Goal: Task Accomplishment & Management: Complete application form

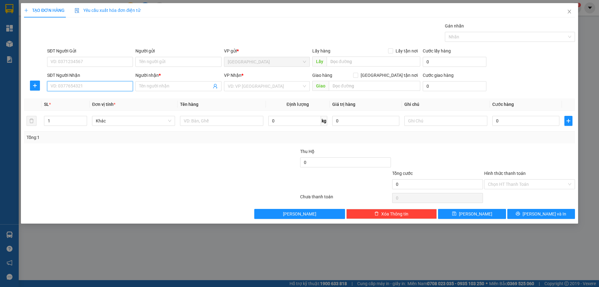
click at [96, 85] on input "SĐT Người Nhận" at bounding box center [90, 86] width 86 height 10
type input "0354909639"
drag, startPoint x: 77, startPoint y: 100, endPoint x: 87, endPoint y: 99, distance: 9.5
click at [78, 100] on div "0354909639 - DIÊN" at bounding box center [90, 98] width 78 height 7
type input "DIÊN"
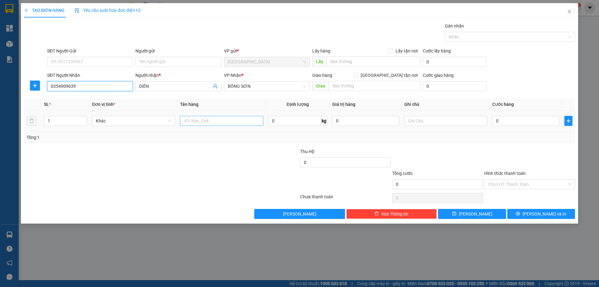
type input "0354909639"
click at [219, 116] on input "text" at bounding box center [221, 121] width 83 height 10
type input "1T"
drag, startPoint x: 541, startPoint y: 207, endPoint x: 540, endPoint y: 212, distance: 5.4
click at [540, 211] on div "Transit Pickup Surcharge Ids Transit Deliver Surcharge Ids Transit Deliver Surc…" at bounding box center [299, 120] width 551 height 196
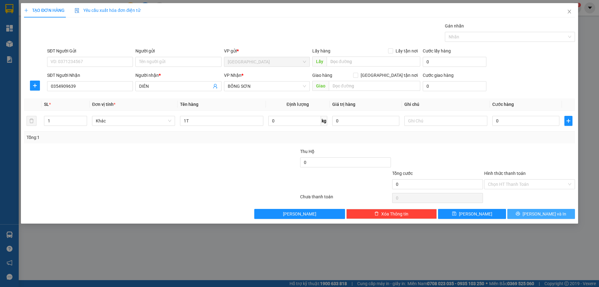
click at [540, 212] on span "[PERSON_NAME] và In" at bounding box center [545, 213] width 44 height 7
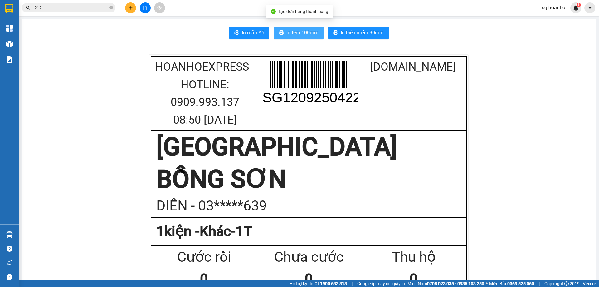
click at [297, 37] on span "In tem 100mm" at bounding box center [303, 33] width 32 height 8
click at [133, 8] on button at bounding box center [130, 7] width 11 height 11
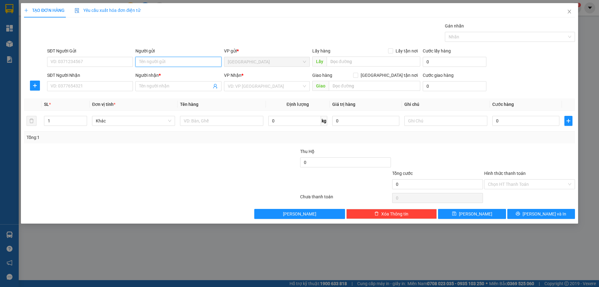
click at [150, 63] on input "Người gửi" at bounding box center [179, 62] width 86 height 10
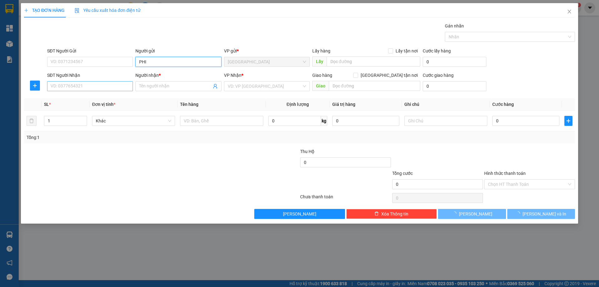
type input "PHI"
click at [122, 85] on input "SĐT Người Nhận" at bounding box center [90, 86] width 86 height 10
click at [146, 86] on input "Người nhận *" at bounding box center [175, 86] width 72 height 7
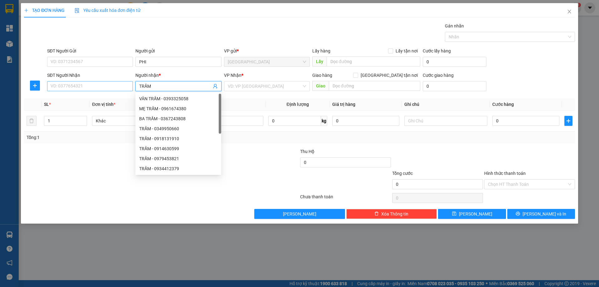
type input "TRẦM"
click at [112, 88] on input "SĐT Người Nhận" at bounding box center [90, 86] width 86 height 10
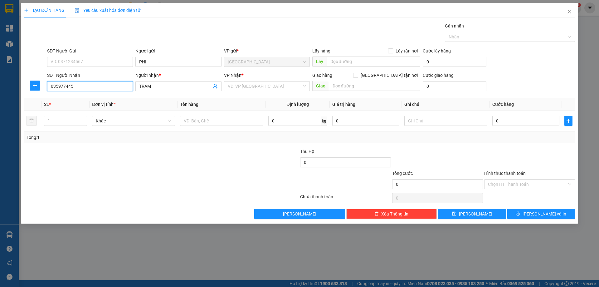
type input "0359774459"
click at [90, 98] on div "0359774459 - CÔ TRẦM" at bounding box center [90, 98] width 78 height 7
type input "CÔ TRẦM"
click at [253, 86] on span "TÂN PHÚ" at bounding box center [267, 85] width 78 height 9
type input "0359774459"
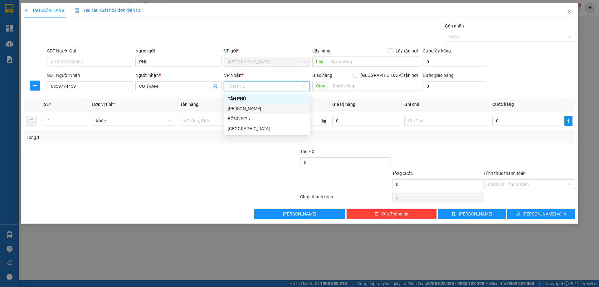
click at [252, 110] on div "[PERSON_NAME]" at bounding box center [267, 108] width 78 height 7
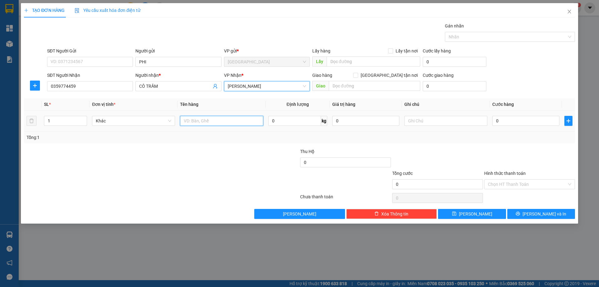
click at [220, 120] on input "text" at bounding box center [221, 121] width 83 height 10
type input "HỘP"
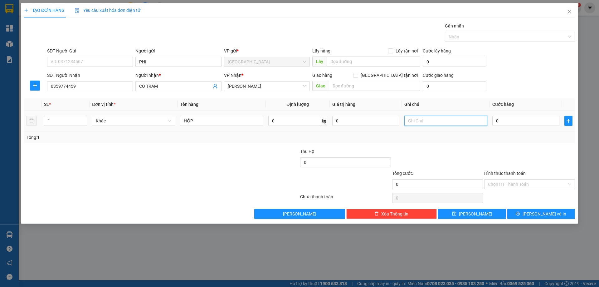
click at [432, 121] on input "text" at bounding box center [446, 121] width 83 height 10
type input "R/40"
click at [514, 173] on label "Hình thức thanh toán" at bounding box center [506, 173] width 42 height 5
click at [514, 180] on input "Hình thức thanh toán" at bounding box center [527, 184] width 79 height 9
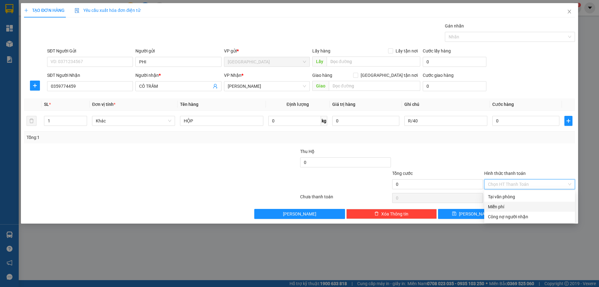
click at [502, 205] on div "Miễn phí" at bounding box center [529, 206] width 83 height 7
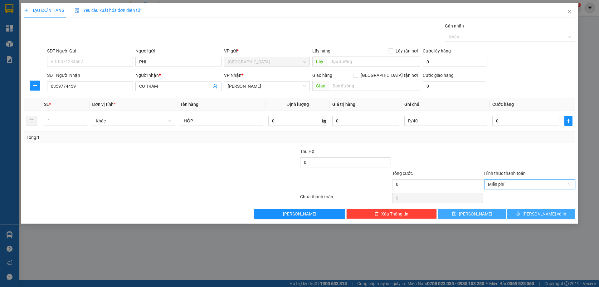
drag, startPoint x: 518, startPoint y: 214, endPoint x: 493, endPoint y: 214, distance: 25.6
click at [515, 216] on button "[PERSON_NAME] và In" at bounding box center [542, 214] width 68 height 10
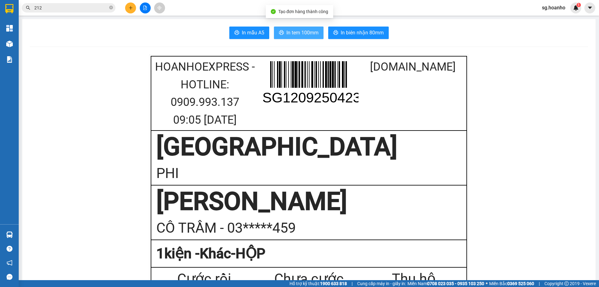
click at [298, 37] on button "In tem 100mm" at bounding box center [299, 33] width 50 height 12
click at [132, 8] on icon "plus" at bounding box center [131, 8] width 4 height 4
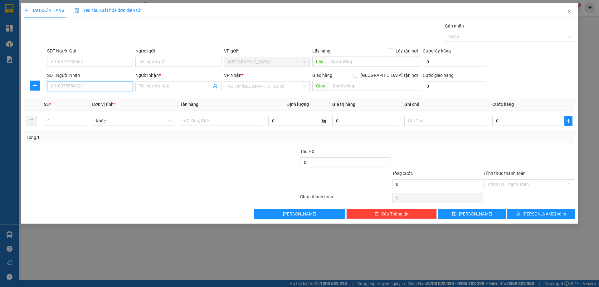
click at [115, 88] on input "SĐT Người Nhận" at bounding box center [90, 86] width 86 height 10
click at [99, 99] on div "0372301050 - HÂN AN NHƠN" at bounding box center [90, 98] width 78 height 7
type input "0372301050"
type input "HÂN AN NHƠN"
type input "0372301050"
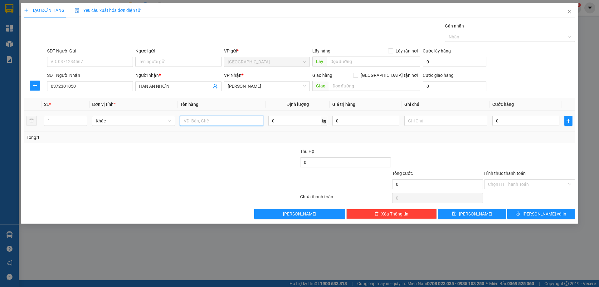
click at [200, 120] on input "text" at bounding box center [221, 121] width 83 height 10
type input "THÙNG"
click at [353, 87] on input "text" at bounding box center [374, 86] width 91 height 10
type input "AN NHƠN"
click at [415, 123] on input "text" at bounding box center [446, 121] width 83 height 10
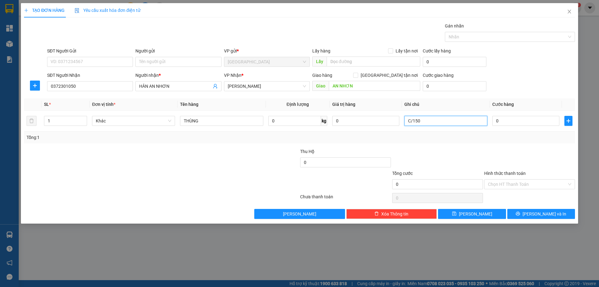
type input "C/150"
click at [498, 175] on label "Hình thức thanh toán" at bounding box center [506, 173] width 42 height 5
click at [498, 180] on input "Hình thức thanh toán" at bounding box center [527, 184] width 79 height 9
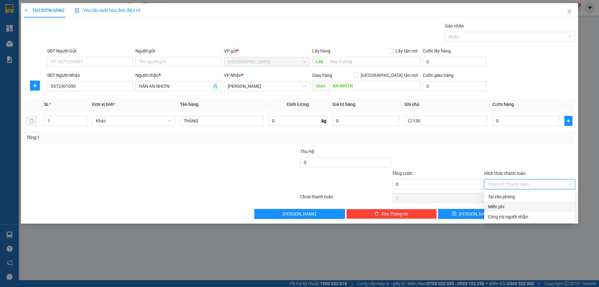
drag, startPoint x: 503, startPoint y: 206, endPoint x: 516, endPoint y: 211, distance: 14.3
click at [503, 206] on div "Miễn phí" at bounding box center [529, 206] width 83 height 7
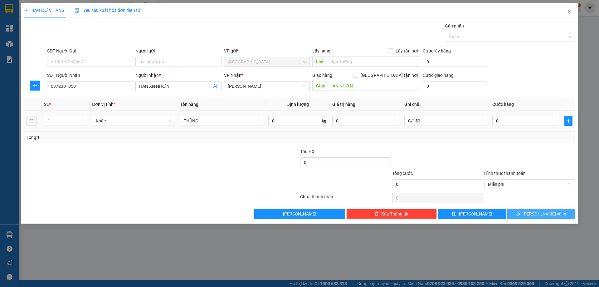
drag, startPoint x: 522, startPoint y: 214, endPoint x: 285, endPoint y: 112, distance: 258.3
click at [517, 215] on button "[PERSON_NAME] và In" at bounding box center [542, 214] width 68 height 10
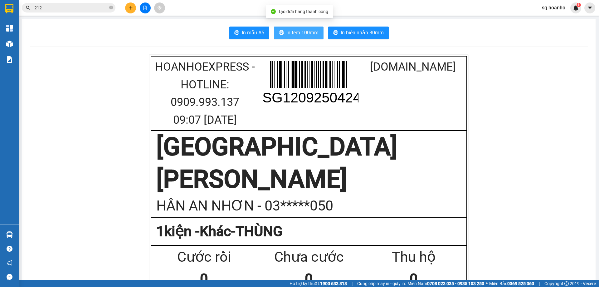
click at [287, 30] on span "In tem 100mm" at bounding box center [303, 33] width 32 height 8
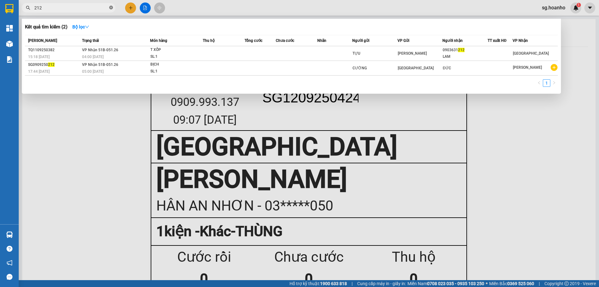
click at [110, 7] on icon "close-circle" at bounding box center [111, 8] width 4 height 4
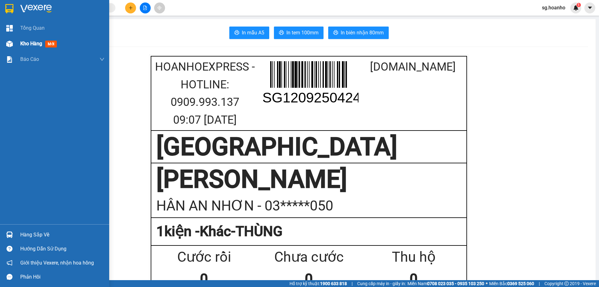
click at [52, 41] on span "mới" at bounding box center [51, 44] width 12 height 7
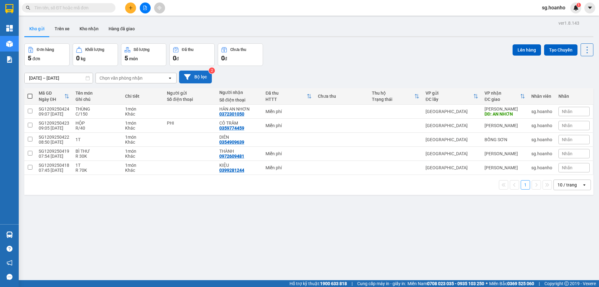
click at [200, 76] on button "Bộ lọc" at bounding box center [195, 77] width 33 height 13
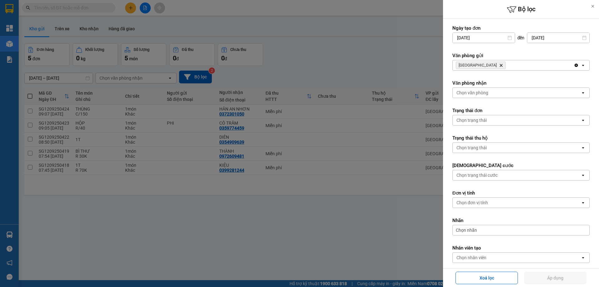
click at [500, 66] on icon "Delete" at bounding box center [502, 65] width 4 height 4
click at [477, 66] on div "Chọn văn phòng" at bounding box center [473, 65] width 32 height 6
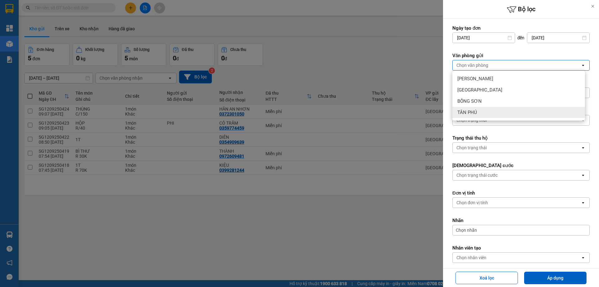
click at [478, 110] on div "TÂN PHÚ" at bounding box center [519, 112] width 133 height 11
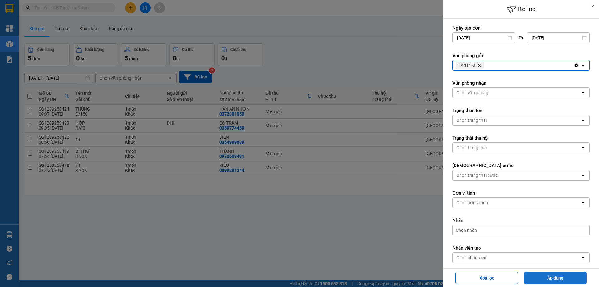
click at [556, 279] on button "Áp dụng" at bounding box center [556, 278] width 62 height 12
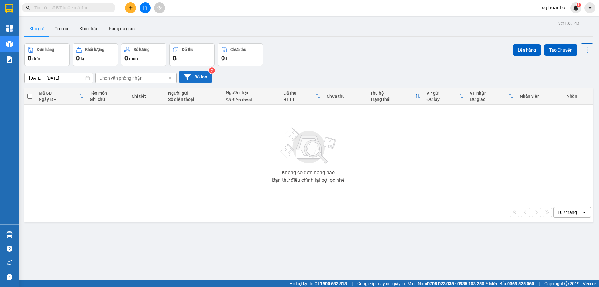
click at [203, 76] on button "Bộ lọc" at bounding box center [195, 77] width 33 height 13
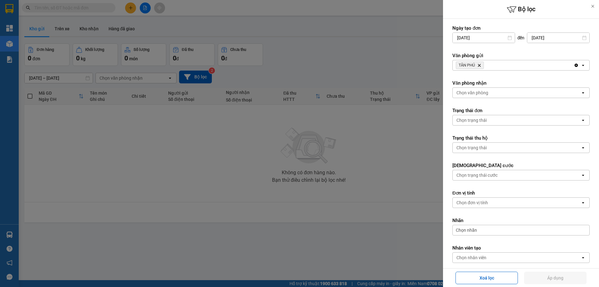
click at [479, 66] on icon "TÂN PHÚ, close by backspace" at bounding box center [479, 65] width 3 height 3
click at [470, 68] on div "Chọn văn phòng" at bounding box center [517, 65] width 128 height 10
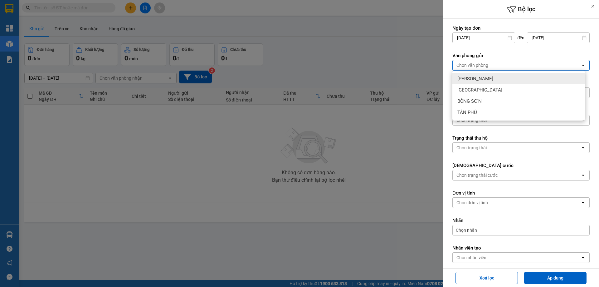
click at [476, 75] on div "[PERSON_NAME]" at bounding box center [519, 78] width 133 height 11
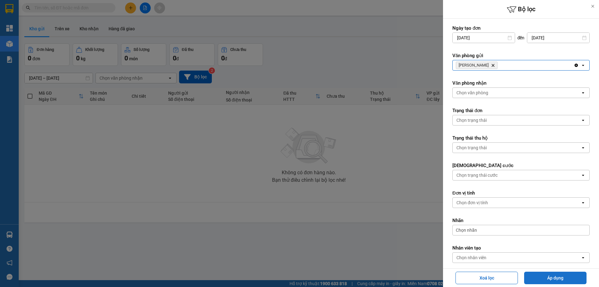
click at [547, 280] on button "Áp dụng" at bounding box center [556, 278] width 62 height 12
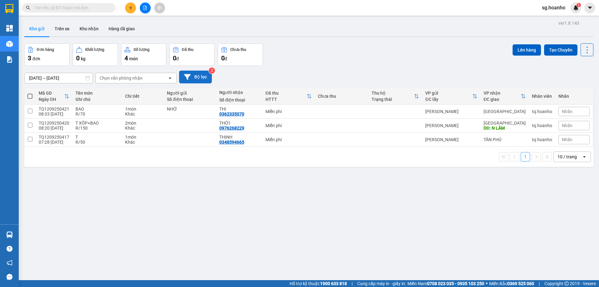
click at [195, 72] on button "Bộ lọc" at bounding box center [195, 77] width 33 height 13
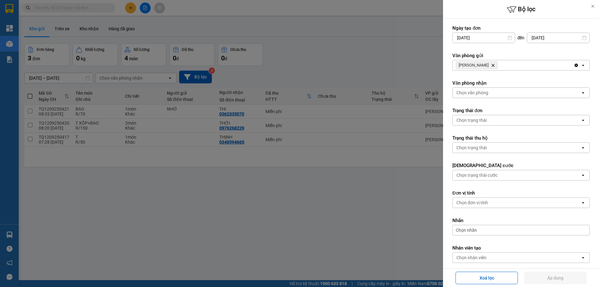
click at [491, 65] on icon "Delete" at bounding box center [493, 65] width 4 height 4
click at [476, 68] on div "Chọn văn phòng" at bounding box center [473, 65] width 32 height 6
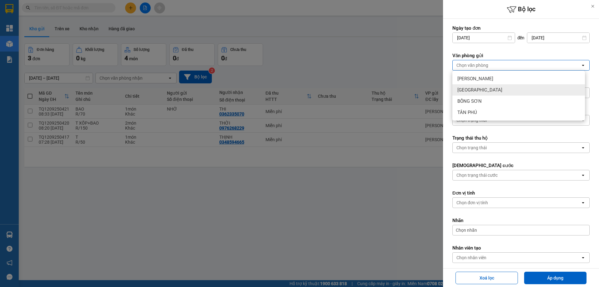
click at [473, 88] on span "[GEOGRAPHIC_DATA]" at bounding box center [480, 90] width 45 height 6
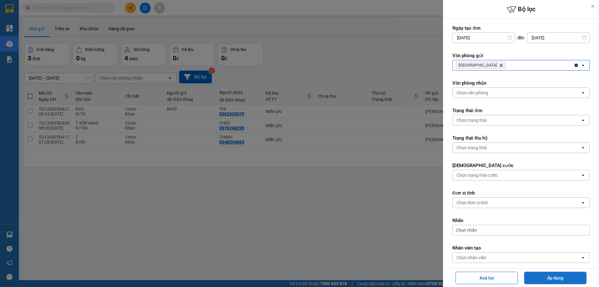
drag, startPoint x: 539, startPoint y: 273, endPoint x: 541, endPoint y: 276, distance: 3.6
click at [541, 276] on button "Áp dụng" at bounding box center [556, 278] width 62 height 12
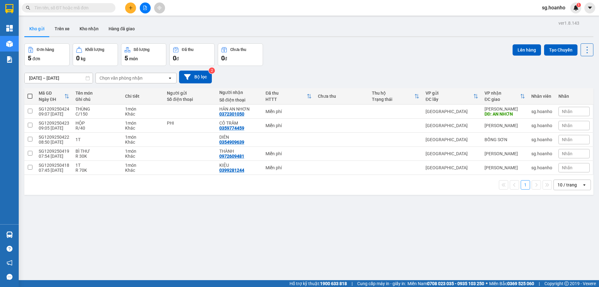
click at [87, 7] on input "text" at bounding box center [71, 7] width 74 height 7
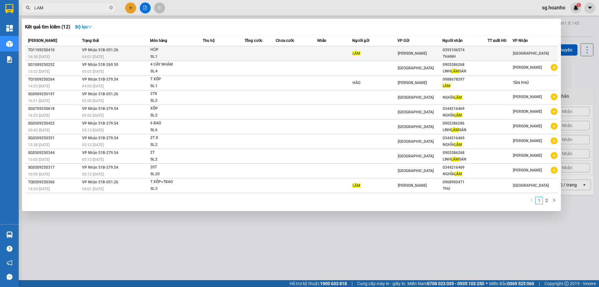
type input "LAM"
click at [367, 52] on div "LÂM" at bounding box center [375, 53] width 45 height 7
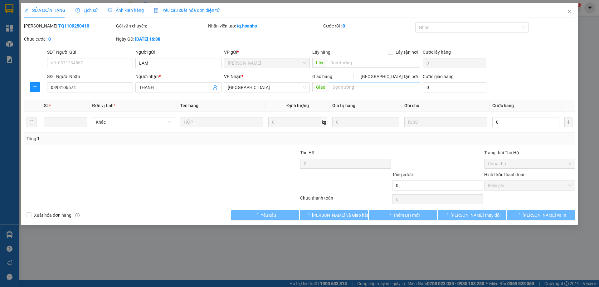
type input "LÂM"
type input "0393106574"
type input "THANH"
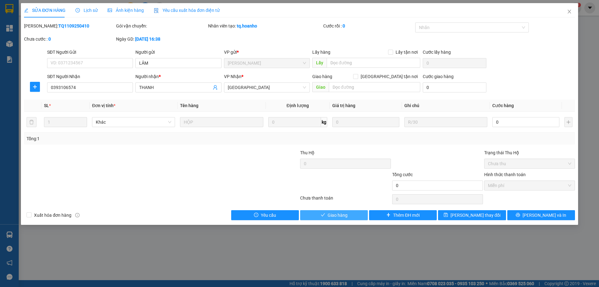
click at [338, 216] on span "Giao hàng" at bounding box center [338, 215] width 20 height 7
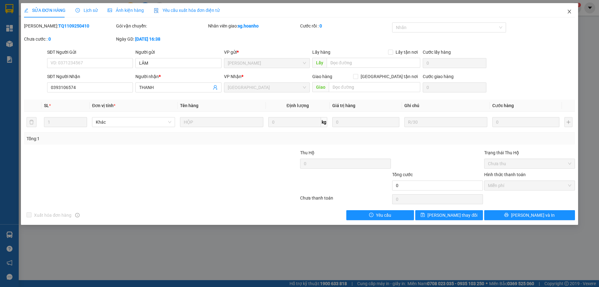
click at [570, 13] on icon "close" at bounding box center [569, 11] width 5 height 5
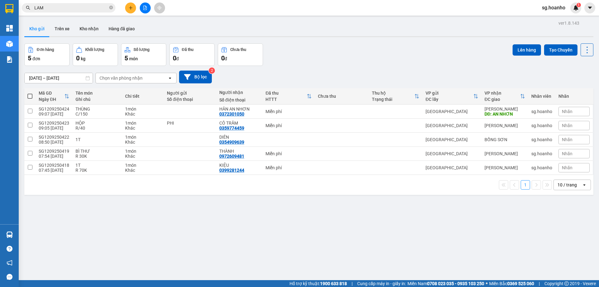
click at [111, 7] on icon "close-circle" at bounding box center [111, 8] width 4 height 4
type input "D"
type input "Đ"
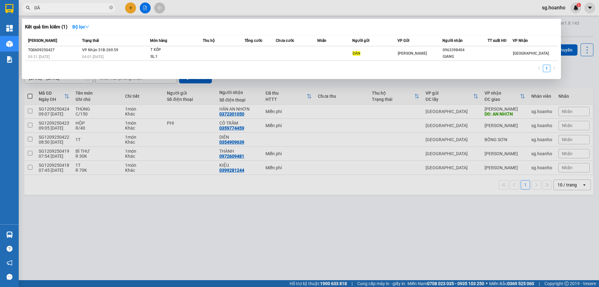
type input "D"
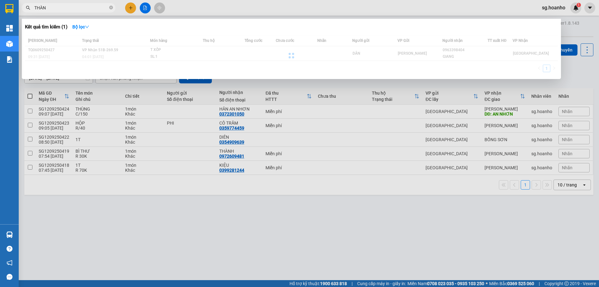
type input "THÀNH"
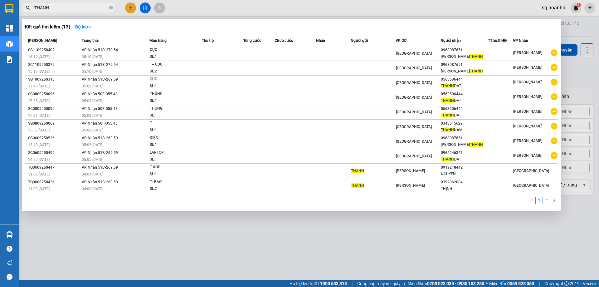
click at [112, 5] on span at bounding box center [111, 8] width 4 height 6
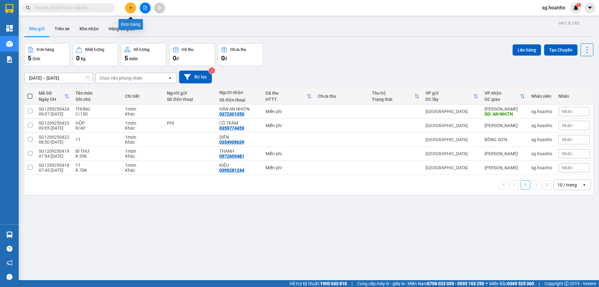
click at [129, 9] on icon "plus" at bounding box center [131, 8] width 4 height 4
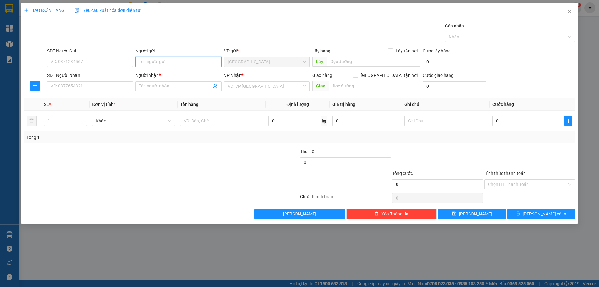
click at [158, 62] on input "Người gửi" at bounding box center [179, 62] width 86 height 10
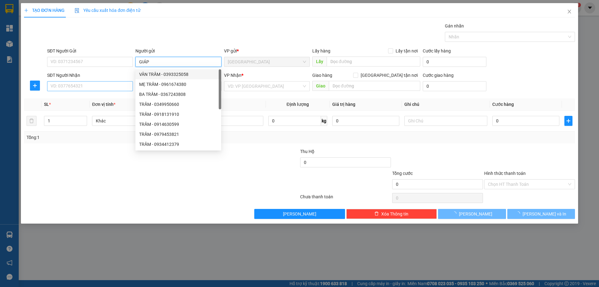
type input "GIÁP"
click at [121, 90] on input "SĐT Người Nhận" at bounding box center [90, 86] width 86 height 10
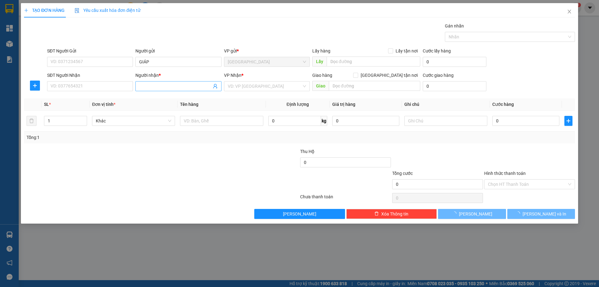
click at [157, 87] on input "Người nhận *" at bounding box center [175, 86] width 72 height 7
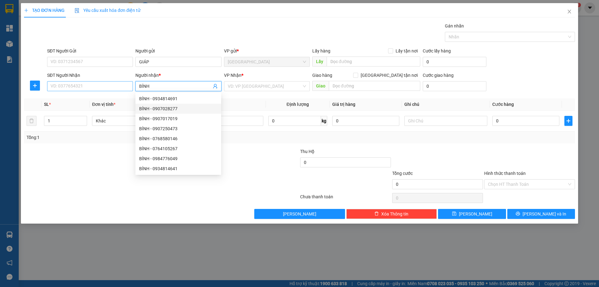
type input "BÍNH"
click at [86, 85] on input "SĐT Người Nhận" at bounding box center [90, 86] width 86 height 10
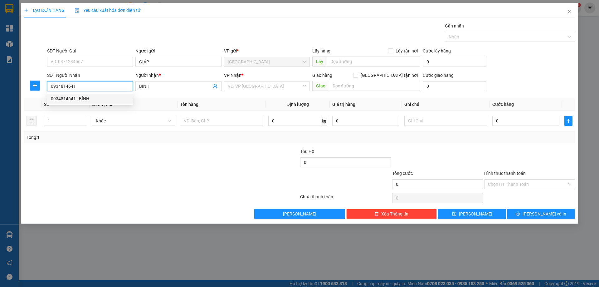
click at [83, 100] on div "0934814641 - BÍNH" at bounding box center [90, 98] width 78 height 7
type input "0934814641"
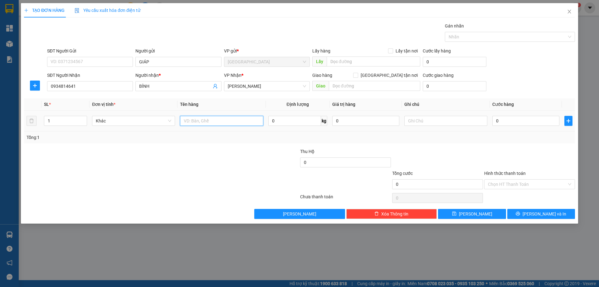
click at [211, 122] on input "text" at bounding box center [221, 121] width 83 height 10
type input "XÓP"
click at [447, 123] on input "text" at bounding box center [446, 121] width 83 height 10
type input "R/50"
click at [493, 171] on label "Hình thức thanh toán" at bounding box center [506, 173] width 42 height 5
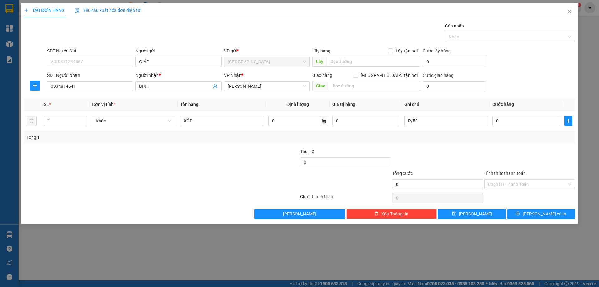
click at [493, 180] on input "Hình thức thanh toán" at bounding box center [527, 184] width 79 height 9
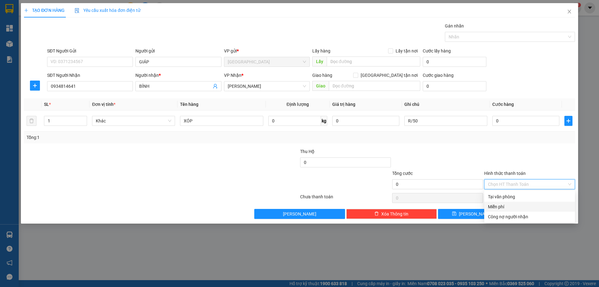
click at [501, 205] on div "Miễn phí" at bounding box center [529, 206] width 83 height 7
drag, startPoint x: 520, startPoint y: 212, endPoint x: 503, endPoint y: 219, distance: 18.8
click at [520, 213] on button "[PERSON_NAME] và In" at bounding box center [542, 214] width 68 height 10
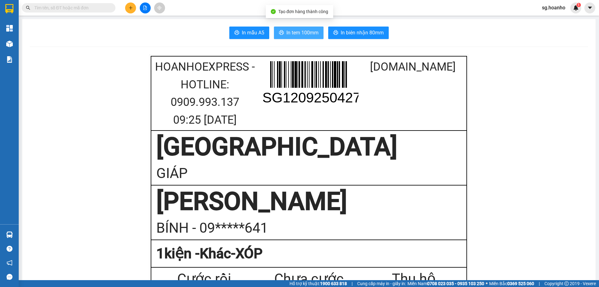
click at [311, 35] on span "In tem 100mm" at bounding box center [303, 33] width 32 height 8
click at [95, 7] on input "text" at bounding box center [71, 7] width 74 height 7
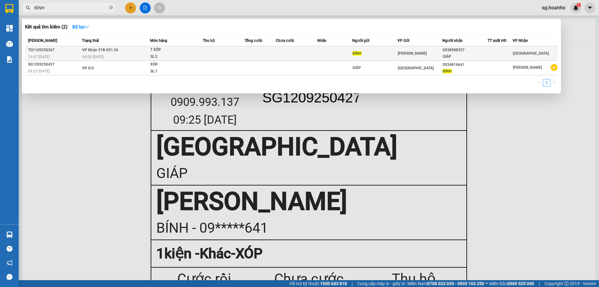
type input "BÍNH"
click at [289, 53] on td at bounding box center [297, 53] width 42 height 15
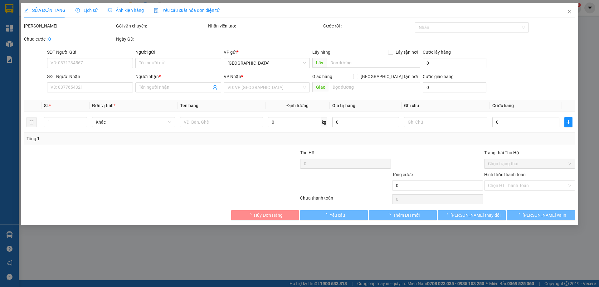
type input "BÍNH"
type input "0938988557"
type input "GIÁP"
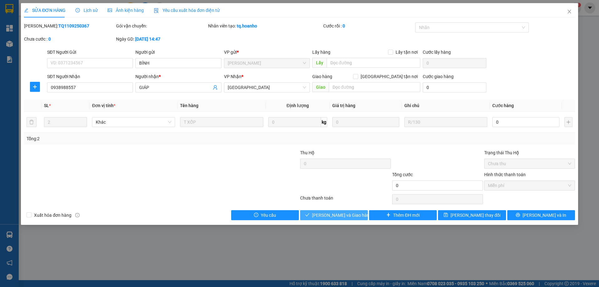
click at [344, 211] on button "[PERSON_NAME] và Giao hàng" at bounding box center [334, 215] width 68 height 10
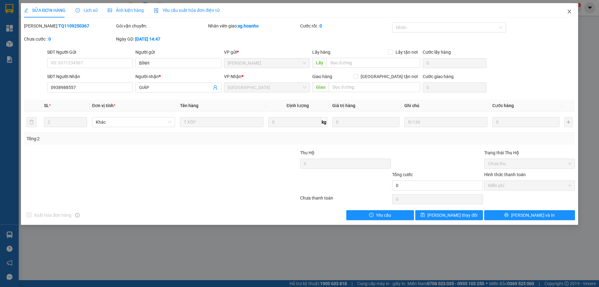
click at [570, 10] on icon "close" at bounding box center [569, 11] width 5 height 5
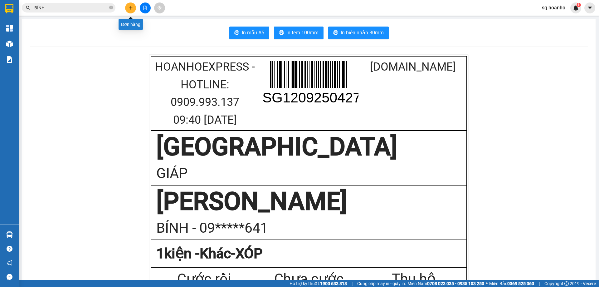
click at [130, 6] on icon "plus" at bounding box center [131, 8] width 4 height 4
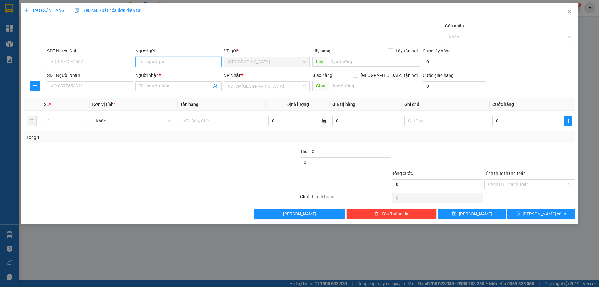
click at [153, 60] on input "Người gửi" at bounding box center [179, 62] width 86 height 10
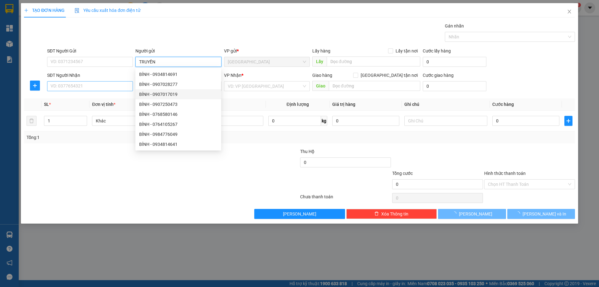
type input "TRUYỀN"
click at [96, 84] on input "SĐT Người Nhận" at bounding box center [90, 86] width 86 height 10
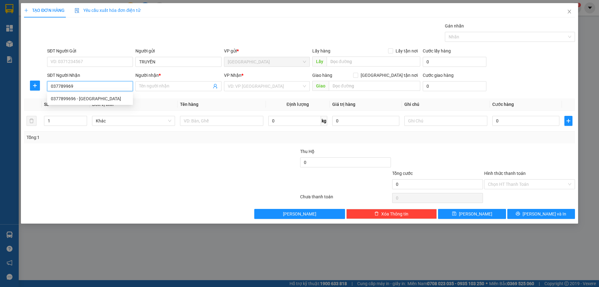
type input "0377899696"
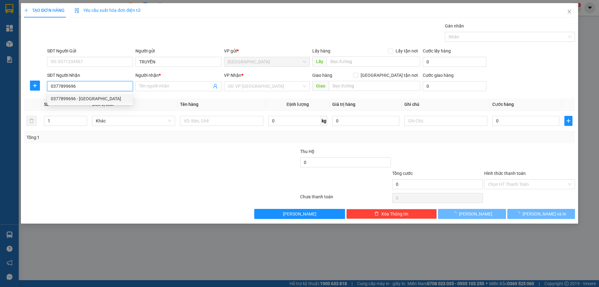
click at [107, 99] on div "0377899696 - [GEOGRAPHIC_DATA]" at bounding box center [90, 98] width 78 height 7
type input "HÀ"
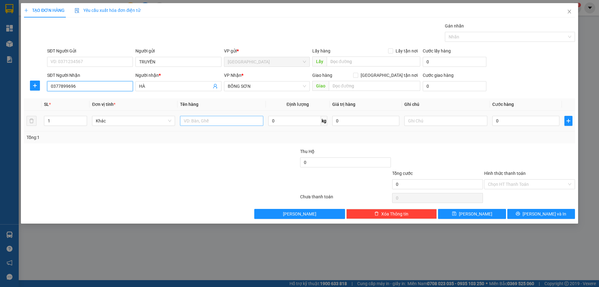
type input "0377899696"
click at [205, 119] on input "text" at bounding box center [221, 121] width 83 height 10
type input "BT"
click at [421, 121] on input "text" at bounding box center [446, 121] width 83 height 10
type input "C"
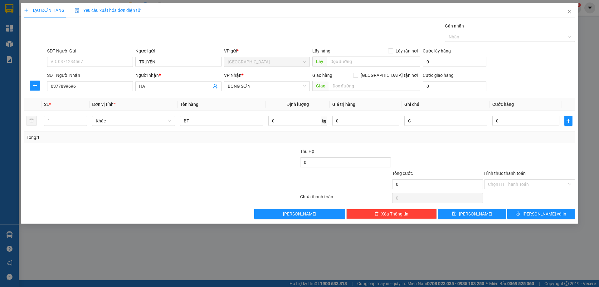
click at [497, 171] on label "Hình thức thanh toán" at bounding box center [506, 173] width 42 height 5
click at [497, 180] on input "Hình thức thanh toán" at bounding box center [527, 184] width 79 height 9
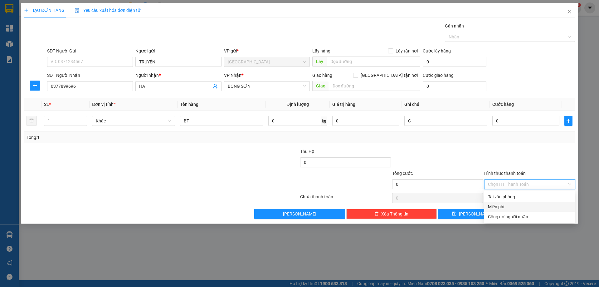
click at [507, 205] on div "Miễn phí" at bounding box center [529, 206] width 83 height 7
click at [524, 217] on button "[PERSON_NAME] và In" at bounding box center [542, 214] width 68 height 10
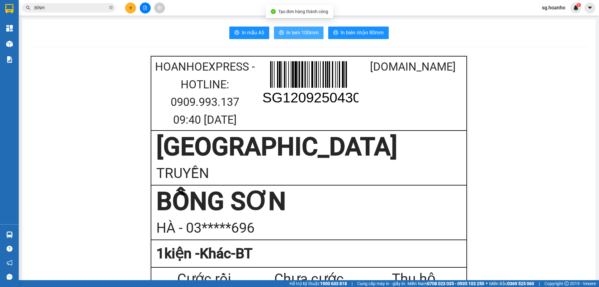
click at [304, 31] on span "In tem 100mm" at bounding box center [303, 33] width 32 height 8
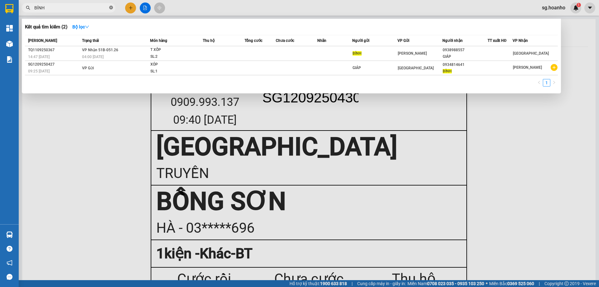
click at [109, 7] on span "BÍNH" at bounding box center [69, 7] width 94 height 9
click at [110, 8] on icon "close-circle" at bounding box center [111, 8] width 4 height 4
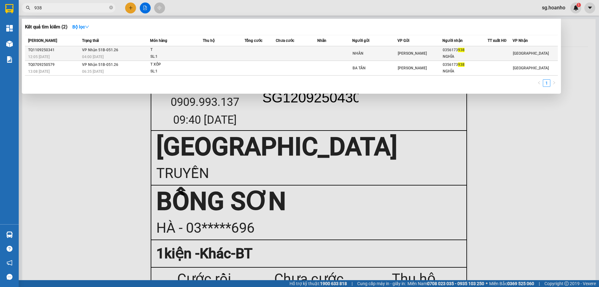
type input "938"
click at [386, 53] on div "NHÂN" at bounding box center [375, 53] width 45 height 7
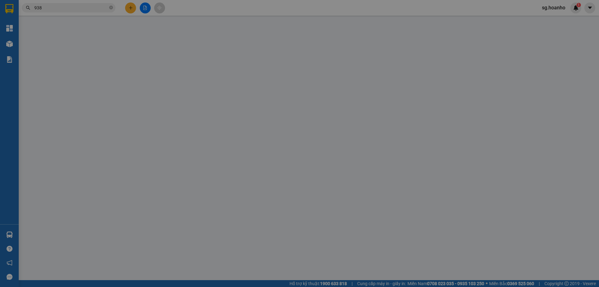
type input "NHÂN"
type input "0356173938"
type input "NGHĨA"
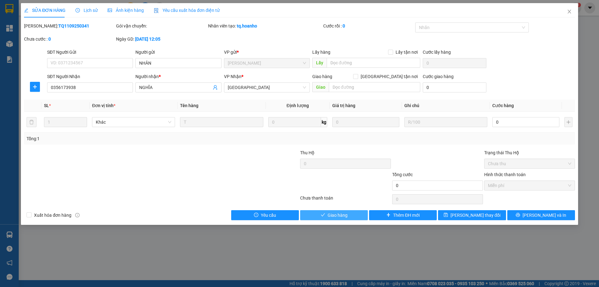
click at [322, 213] on icon "check" at bounding box center [323, 215] width 4 height 4
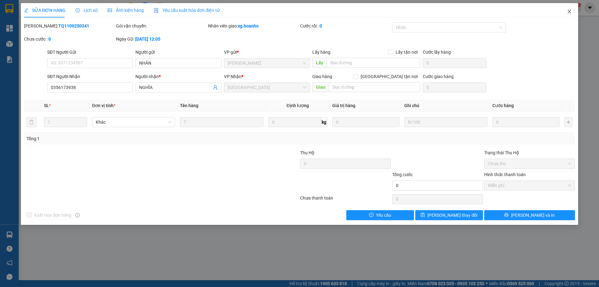
click at [570, 12] on icon "close" at bounding box center [569, 12] width 3 height 4
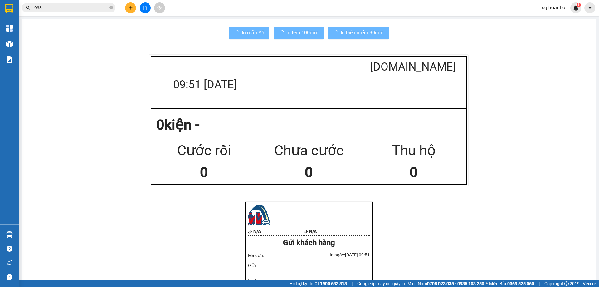
click at [128, 7] on button at bounding box center [130, 7] width 11 height 11
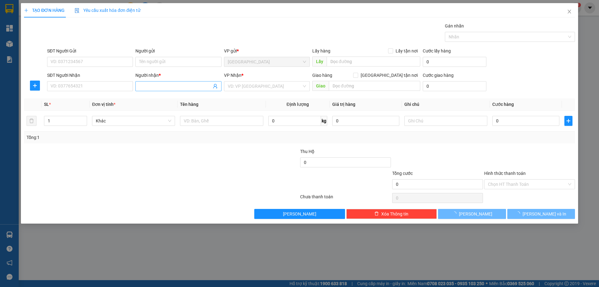
click at [147, 85] on input "Người nhận *" at bounding box center [175, 86] width 72 height 7
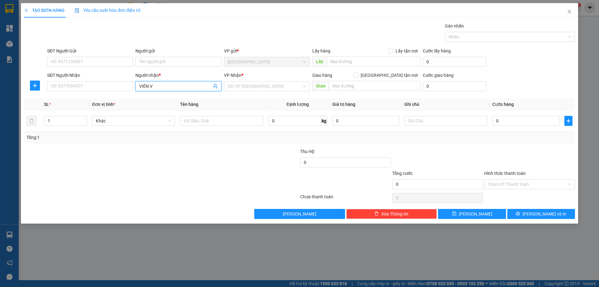
type input "VIÊN"
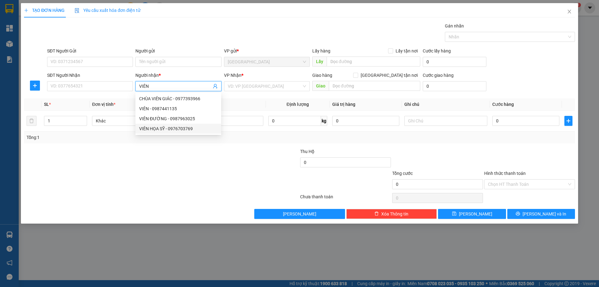
click at [166, 128] on div "VIÊN HỌA SỸ - 0976703769" at bounding box center [178, 128] width 78 height 7
type input "0976703769"
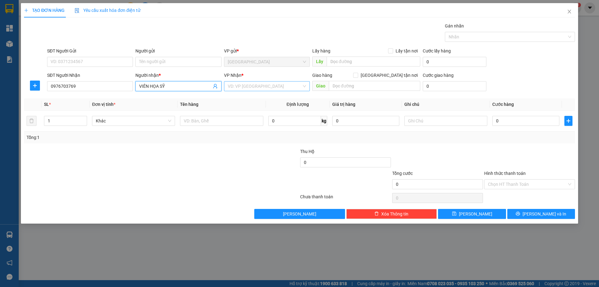
type input "VIÊN HỌA SỸ"
click at [243, 84] on input "search" at bounding box center [265, 85] width 74 height 9
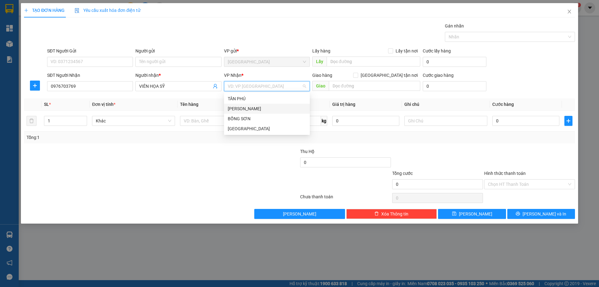
click at [244, 107] on div "[PERSON_NAME]" at bounding box center [267, 108] width 78 height 7
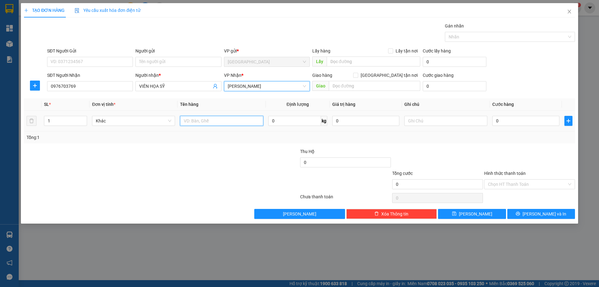
click at [199, 123] on input "text" at bounding box center [221, 121] width 83 height 10
type input "CÂY"
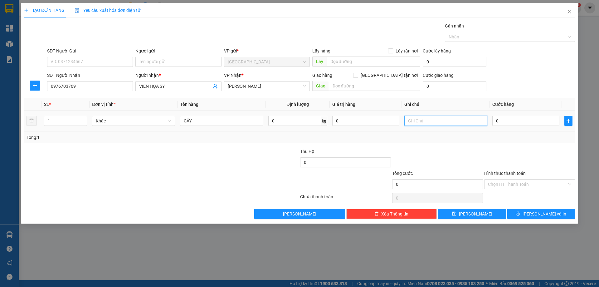
click at [428, 122] on input "text" at bounding box center [446, 121] width 83 height 10
type input "C"
click at [504, 173] on label "Hình thức thanh toán" at bounding box center [506, 173] width 42 height 5
click at [504, 180] on input "Hình thức thanh toán" at bounding box center [527, 184] width 79 height 9
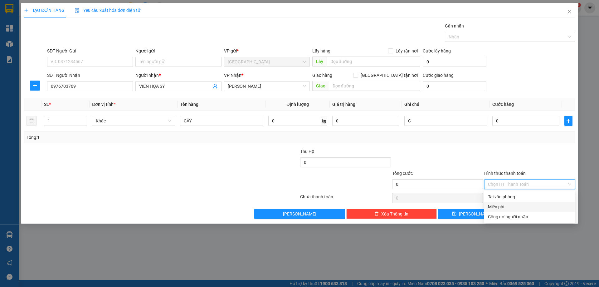
click at [513, 205] on div "Miễn phí" at bounding box center [529, 206] width 83 height 7
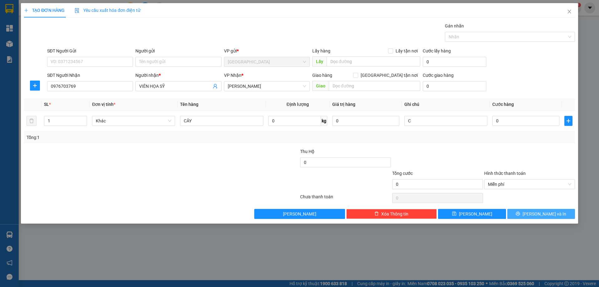
drag, startPoint x: 529, startPoint y: 214, endPoint x: 437, endPoint y: 205, distance: 92.5
click at [522, 218] on button "[PERSON_NAME] và In" at bounding box center [542, 214] width 68 height 10
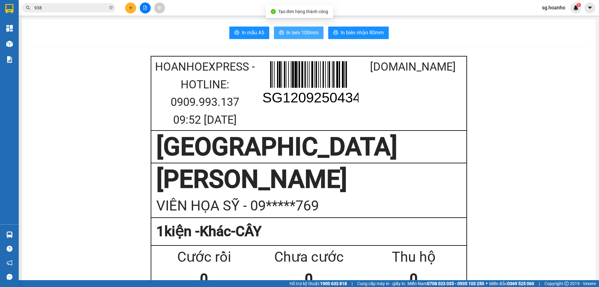
click at [295, 34] on span "In tem 100mm" at bounding box center [303, 33] width 32 height 8
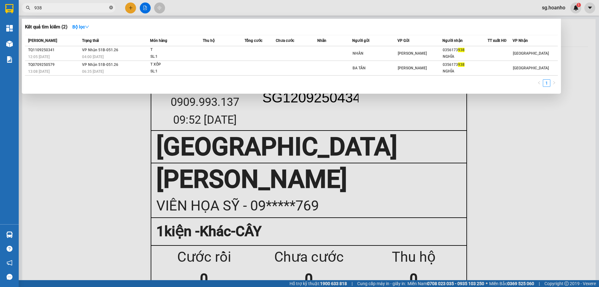
click at [111, 8] on icon "close-circle" at bounding box center [111, 8] width 4 height 4
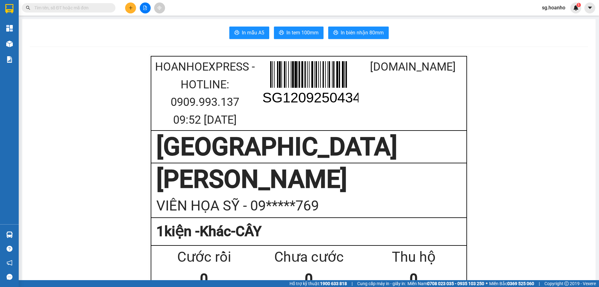
click at [133, 10] on button at bounding box center [130, 7] width 11 height 11
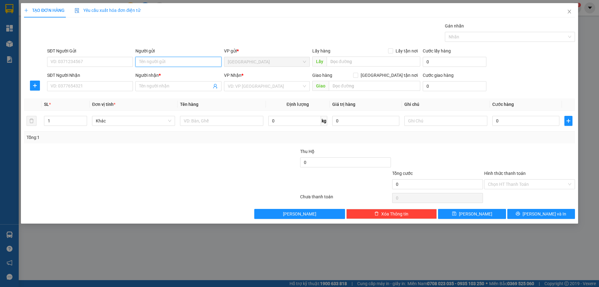
click at [178, 59] on input "Người gửi" at bounding box center [179, 62] width 86 height 10
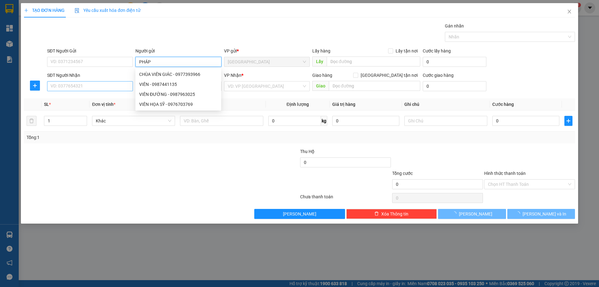
type input "PHÁP"
click at [117, 88] on input "SĐT Người Nhận" at bounding box center [90, 86] width 86 height 10
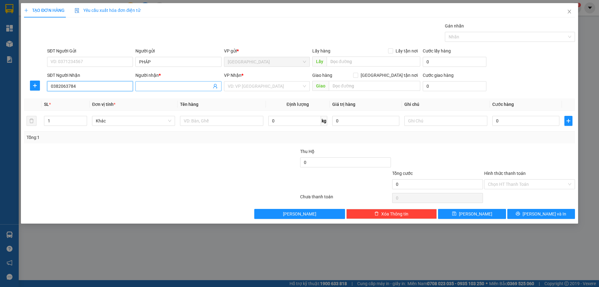
type input "0382063784"
click at [150, 89] on input "Người nhận *" at bounding box center [175, 86] width 72 height 7
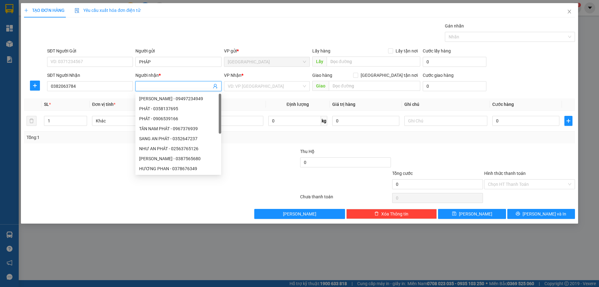
type input "D"
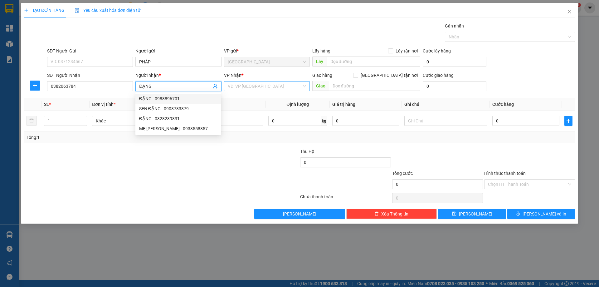
type input "ĐẶNG"
click at [249, 86] on input "search" at bounding box center [265, 85] width 74 height 9
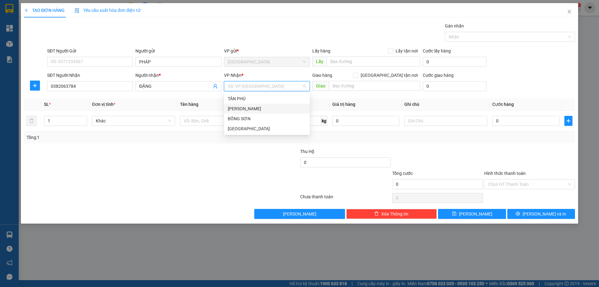
click at [249, 106] on div "[PERSON_NAME]" at bounding box center [267, 108] width 78 height 7
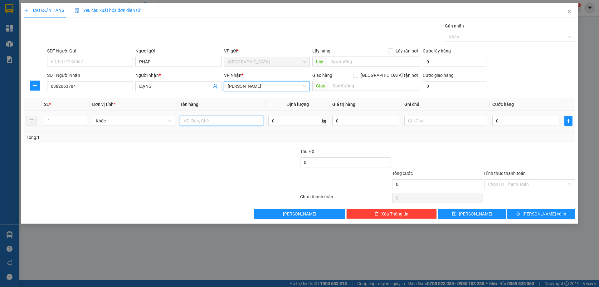
click at [234, 118] on input "text" at bounding box center [221, 121] width 83 height 10
type input "GÓI"
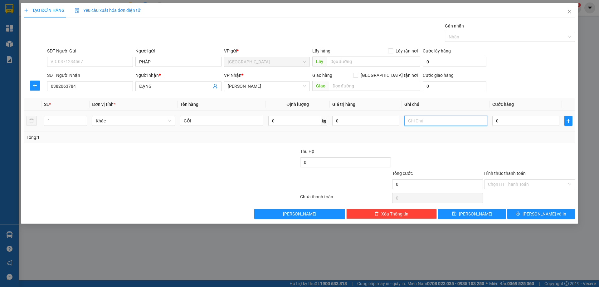
click at [413, 126] on input "text" at bounding box center [446, 121] width 83 height 10
type input "R/30"
click at [508, 171] on label "Hình thức thanh toán" at bounding box center [506, 173] width 42 height 5
click at [508, 180] on input "Hình thức thanh toán" at bounding box center [527, 184] width 79 height 9
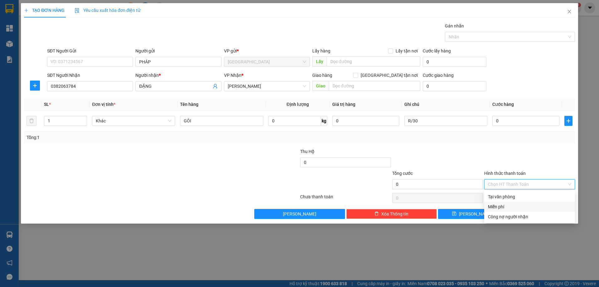
click at [508, 209] on div "Miễn phí" at bounding box center [529, 206] width 83 height 7
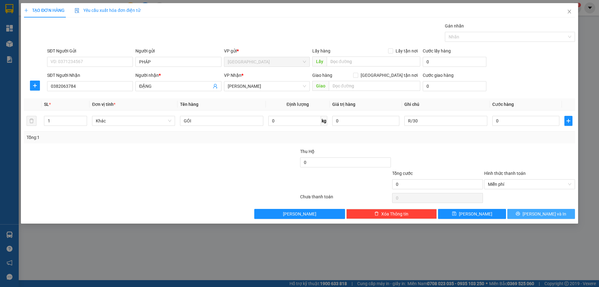
drag, startPoint x: 520, startPoint y: 211, endPoint x: 407, endPoint y: 199, distance: 114.7
click at [518, 216] on button "[PERSON_NAME] và In" at bounding box center [542, 214] width 68 height 10
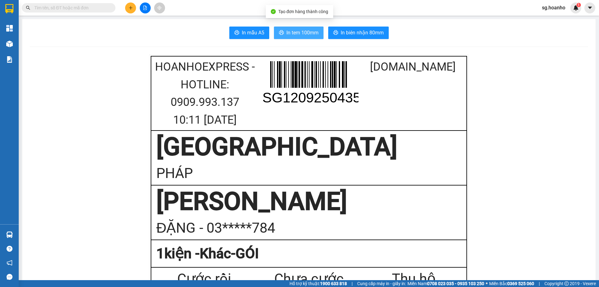
click at [304, 28] on button "In tem 100mm" at bounding box center [299, 33] width 50 height 12
click at [101, 9] on input "text" at bounding box center [71, 7] width 74 height 7
type input "D"
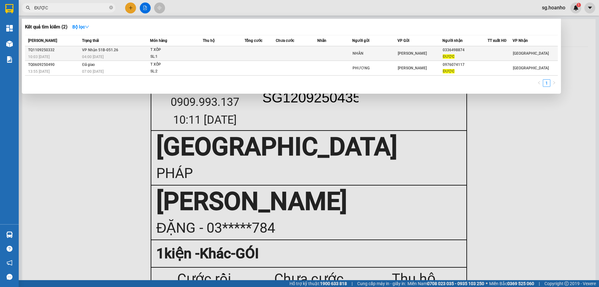
type input "ĐƯỢC"
click at [382, 52] on div "NHÂN" at bounding box center [375, 53] width 45 height 7
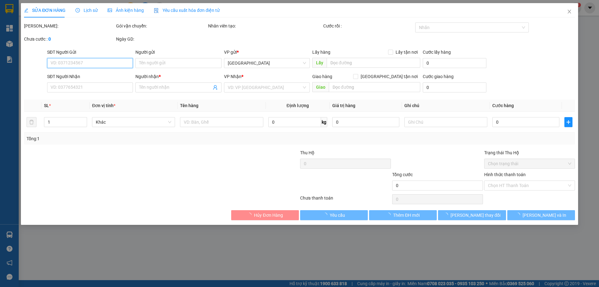
type input "NHÂN"
type input "0336498874"
type input "ĐƯỢC"
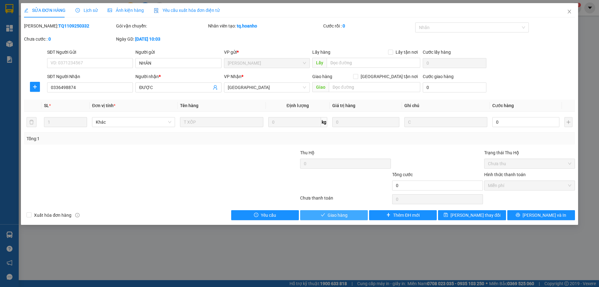
click at [334, 212] on span "Giao hàng" at bounding box center [338, 215] width 20 height 7
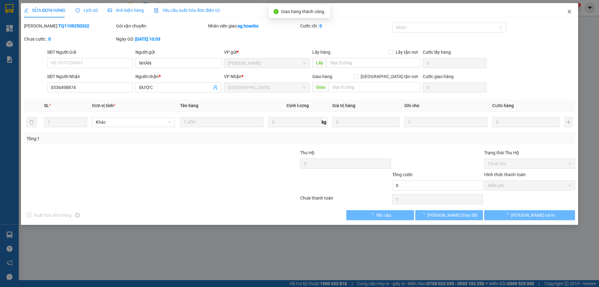
click at [571, 12] on icon "close" at bounding box center [569, 11] width 5 height 5
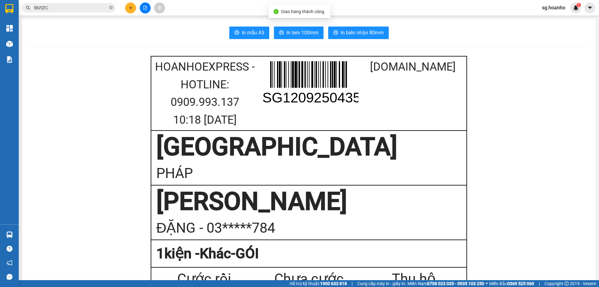
click at [111, 7] on icon "close-circle" at bounding box center [111, 8] width 4 height 4
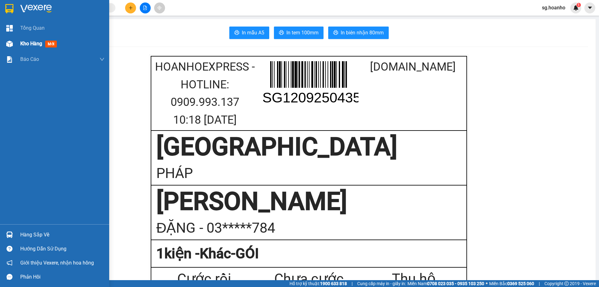
click at [36, 42] on span "Kho hàng" at bounding box center [31, 44] width 22 height 6
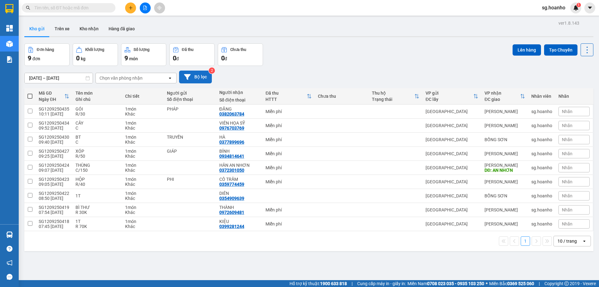
click at [198, 78] on button "Bộ lọc" at bounding box center [195, 77] width 33 height 13
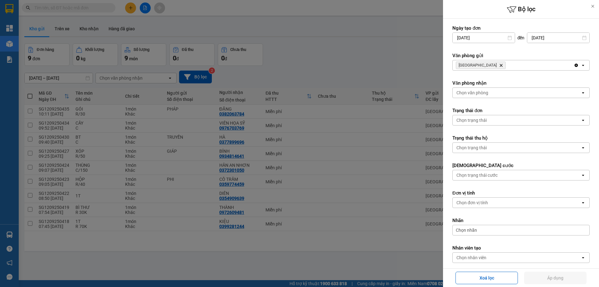
click at [500, 64] on icon "Delete" at bounding box center [502, 65] width 4 height 4
click at [481, 64] on div "Chọn văn phòng" at bounding box center [473, 65] width 32 height 6
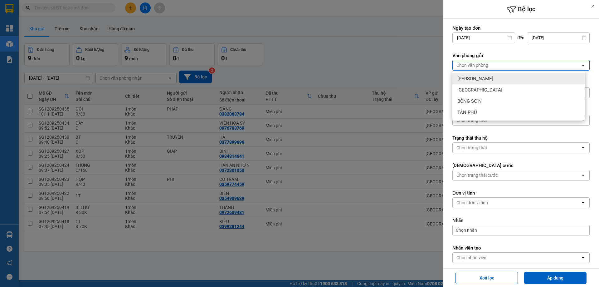
click at [477, 75] on div "[PERSON_NAME]" at bounding box center [519, 78] width 133 height 11
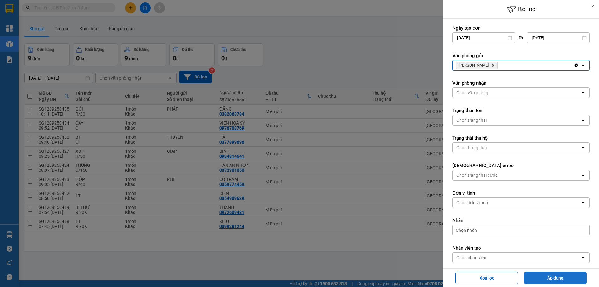
click at [549, 283] on button "Áp dụng" at bounding box center [556, 278] width 62 height 12
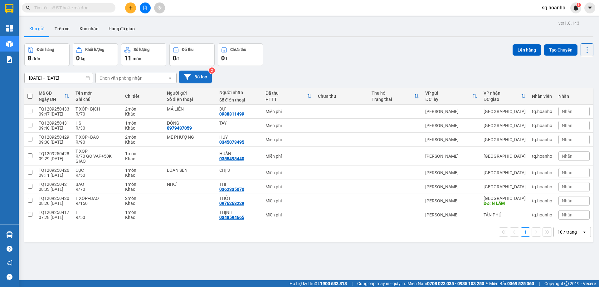
click at [195, 74] on button "Bộ lọc" at bounding box center [195, 77] width 33 height 13
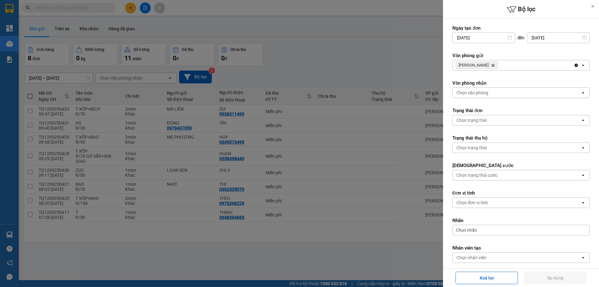
click at [491, 64] on icon "Delete" at bounding box center [493, 65] width 4 height 4
click at [467, 66] on div "Chọn văn phòng" at bounding box center [473, 65] width 32 height 6
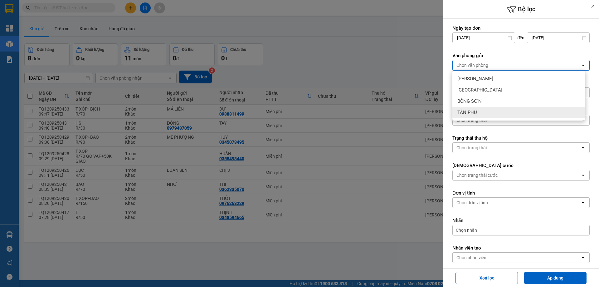
click at [476, 110] on span "TÂN PHÚ" at bounding box center [468, 112] width 20 height 6
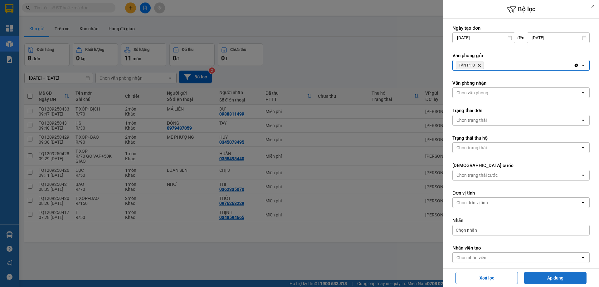
click at [549, 279] on button "Áp dụng" at bounding box center [556, 278] width 62 height 12
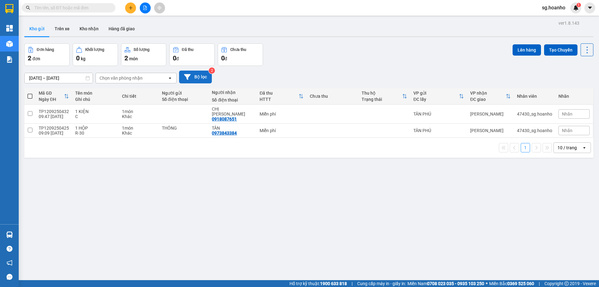
click at [191, 73] on button "Bộ lọc" at bounding box center [195, 77] width 33 height 13
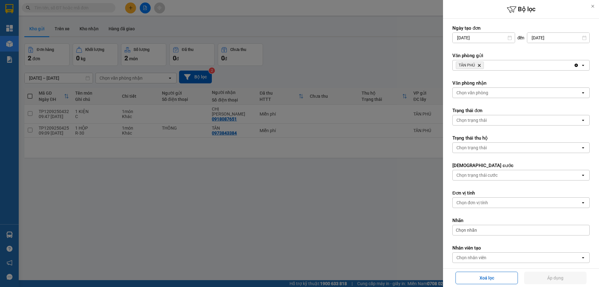
click at [480, 66] on icon "TÂN PHÚ, close by backspace" at bounding box center [479, 65] width 3 height 3
click at [480, 66] on div "Chọn văn phòng" at bounding box center [473, 65] width 32 height 6
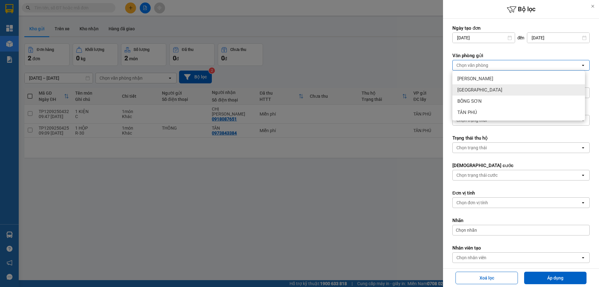
click at [477, 91] on div "[GEOGRAPHIC_DATA]" at bounding box center [519, 89] width 133 height 11
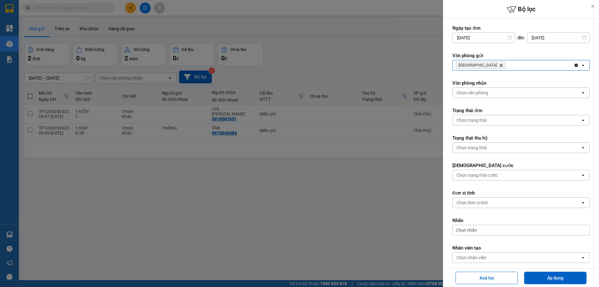
click at [500, 65] on icon "Delete" at bounding box center [502, 65] width 4 height 4
click at [472, 62] on div "Chọn văn phòng" at bounding box center [473, 65] width 32 height 6
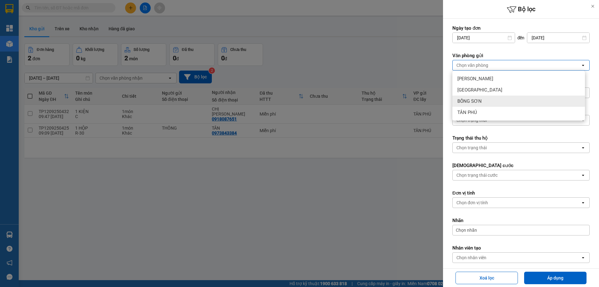
click at [472, 102] on span "BỒNG SƠN" at bounding box center [470, 101] width 24 height 6
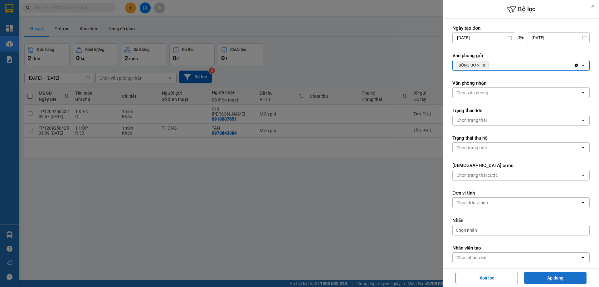
click at [543, 277] on button "Áp dụng" at bounding box center [556, 278] width 62 height 12
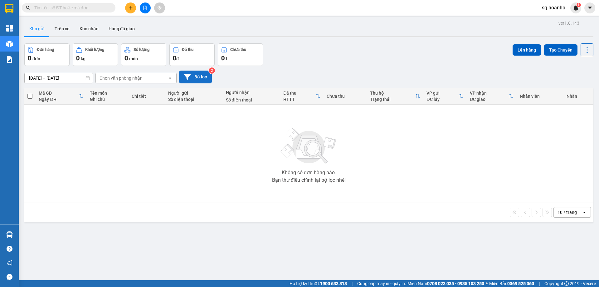
click at [204, 75] on button "Bộ lọc" at bounding box center [195, 77] width 33 height 13
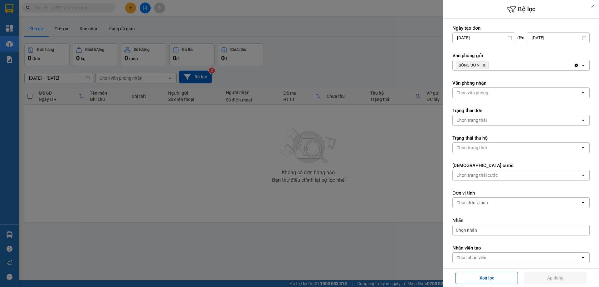
click at [484, 64] on icon "Delete" at bounding box center [484, 65] width 4 height 4
click at [478, 63] on div "Chọn văn phòng" at bounding box center [473, 65] width 32 height 6
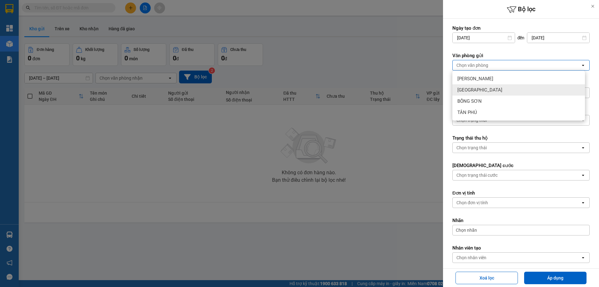
click at [476, 89] on span "[GEOGRAPHIC_DATA]" at bounding box center [480, 90] width 45 height 6
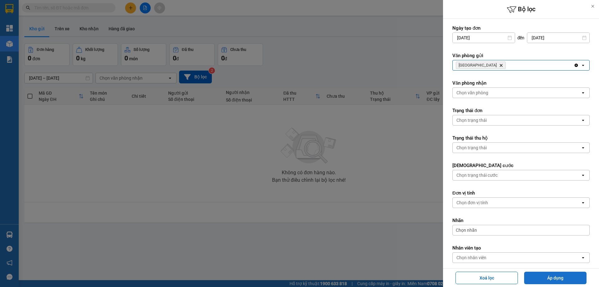
click at [547, 278] on button "Áp dụng" at bounding box center [556, 278] width 62 height 12
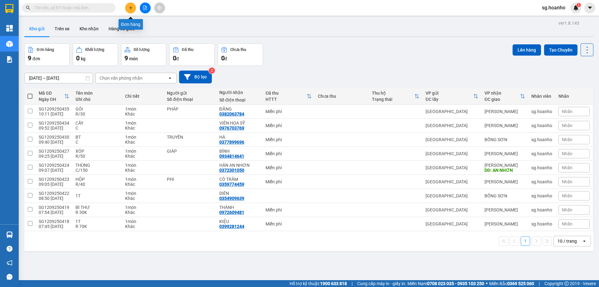
click at [130, 8] on icon "plus" at bounding box center [131, 8] width 4 height 4
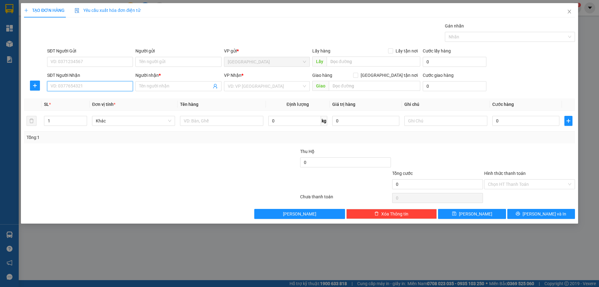
click at [111, 86] on input "SĐT Người Nhận" at bounding box center [90, 86] width 86 height 10
click at [80, 101] on div "0914308141 - [GEOGRAPHIC_DATA]" at bounding box center [90, 98] width 78 height 7
type input "0914308141"
type input "ĐỨC NGUYÊN"
type input "0914308141"
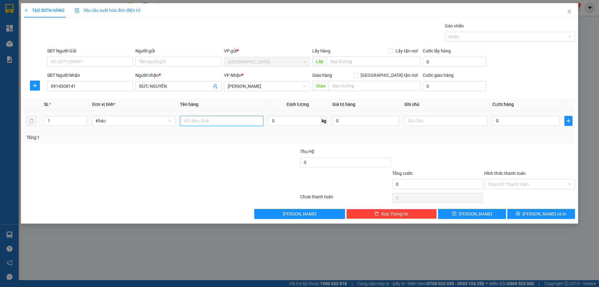
click at [215, 124] on input "text" at bounding box center [221, 121] width 83 height 10
type input "XỐP"
click at [434, 116] on input "text" at bounding box center [446, 121] width 83 height 10
type input "C"
click at [491, 171] on label "Hình thức thanh toán" at bounding box center [506, 173] width 42 height 5
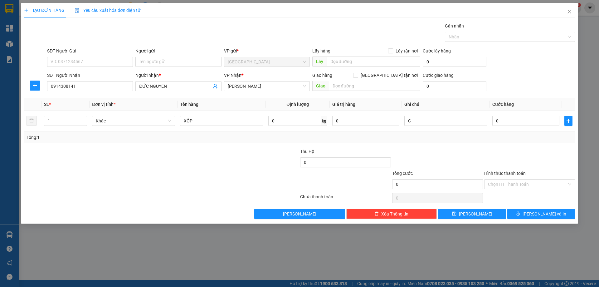
click at [491, 180] on input "Hình thức thanh toán" at bounding box center [527, 184] width 79 height 9
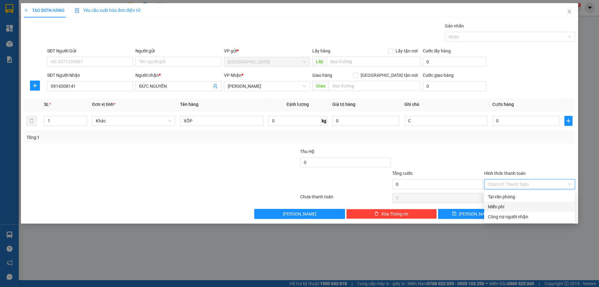
click at [511, 206] on div "Miễn phí" at bounding box center [529, 206] width 83 height 7
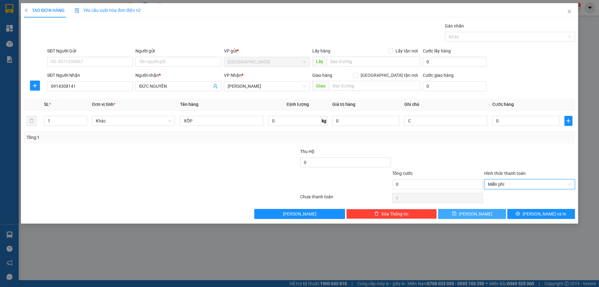
click at [490, 218] on button "[PERSON_NAME]" at bounding box center [472, 214] width 68 height 10
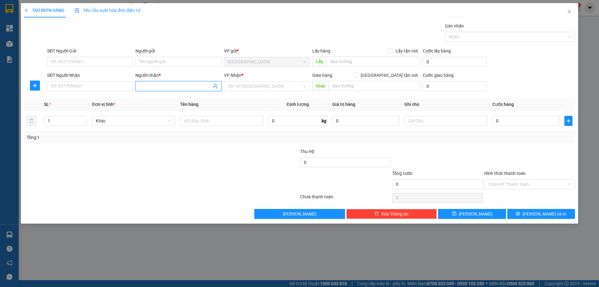
click at [149, 90] on span at bounding box center [179, 86] width 86 height 10
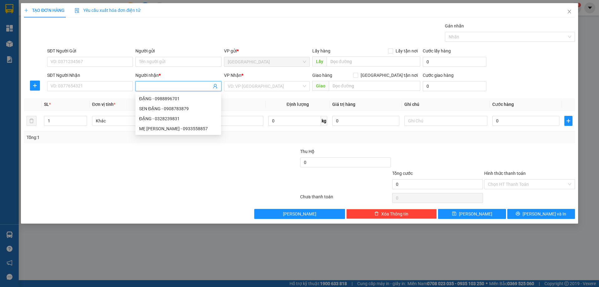
type input "D"
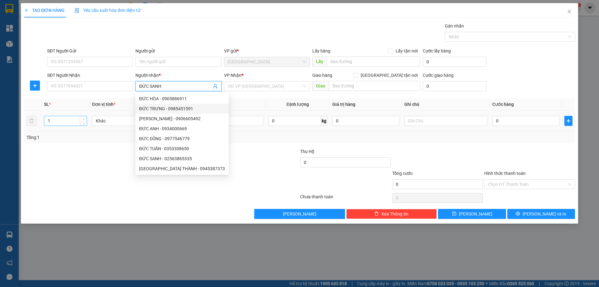
type input "ĐỨC SANH"
type input "2"
click at [83, 118] on icon "up" at bounding box center [84, 119] width 2 height 2
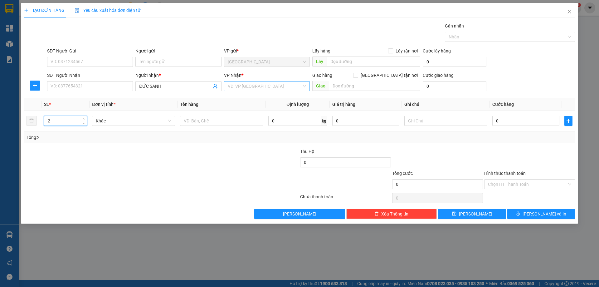
click at [246, 85] on input "search" at bounding box center [265, 85] width 74 height 9
type input "T"
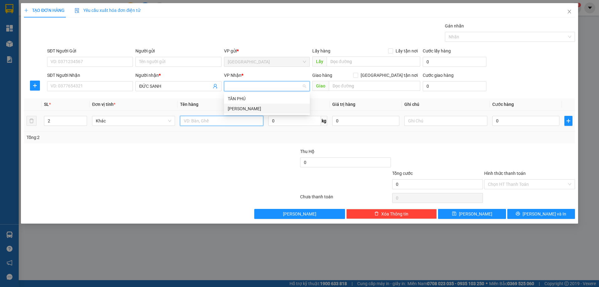
click at [237, 119] on input "text" at bounding box center [221, 121] width 83 height 10
click at [242, 84] on input "search" at bounding box center [265, 85] width 74 height 9
click at [248, 108] on div "[PERSON_NAME]" at bounding box center [267, 108] width 78 height 7
click at [216, 123] on input "text" at bounding box center [221, 121] width 83 height 10
type input "T"
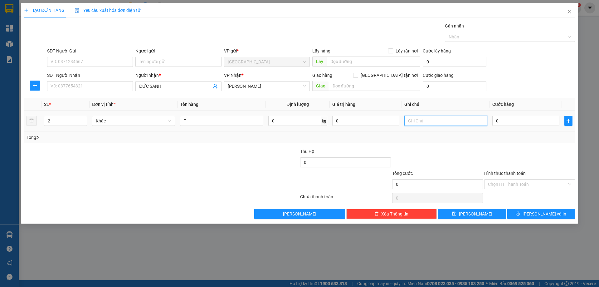
click at [445, 117] on input "text" at bounding box center [446, 121] width 83 height 10
type input "C"
drag, startPoint x: 495, startPoint y: 171, endPoint x: 494, endPoint y: 168, distance: 3.9
click at [495, 170] on div "Hình thức thanh toán" at bounding box center [530, 174] width 91 height 9
click at [517, 175] on label "Hình thức thanh toán" at bounding box center [506, 173] width 42 height 5
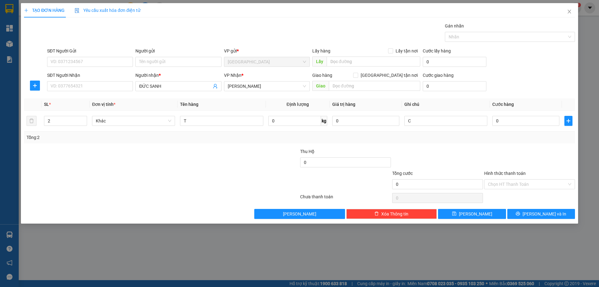
click at [517, 180] on input "Hình thức thanh toán" at bounding box center [527, 184] width 79 height 9
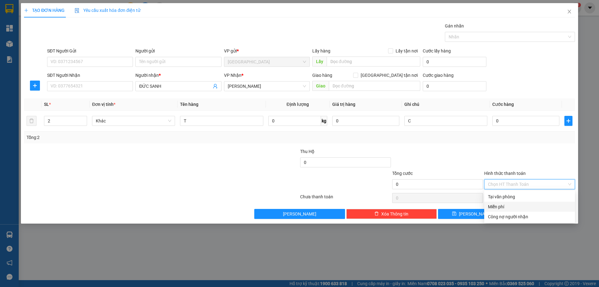
click at [502, 211] on div "Miễn phí" at bounding box center [530, 207] width 91 height 10
click at [540, 217] on button "[PERSON_NAME] và In" at bounding box center [542, 214] width 68 height 10
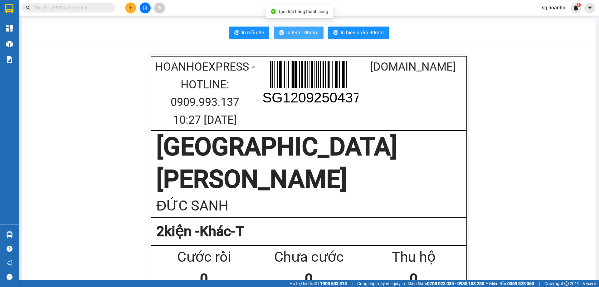
click at [301, 34] on span "In tem 100mm" at bounding box center [303, 33] width 32 height 8
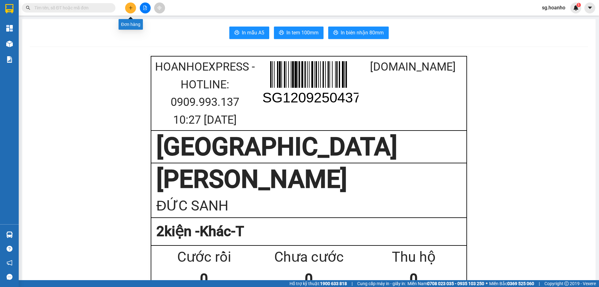
click at [131, 7] on icon "plus" at bounding box center [131, 8] width 4 height 4
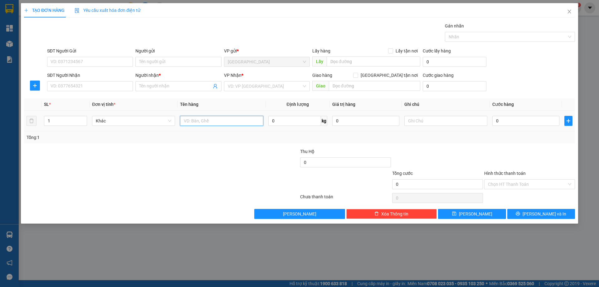
click at [207, 123] on input "text" at bounding box center [221, 121] width 83 height 10
type input "THÙNG"
click at [252, 87] on input "search" at bounding box center [265, 85] width 74 height 9
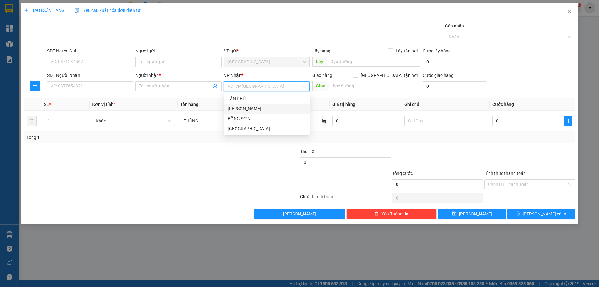
click at [238, 106] on div "[PERSON_NAME]" at bounding box center [267, 108] width 78 height 7
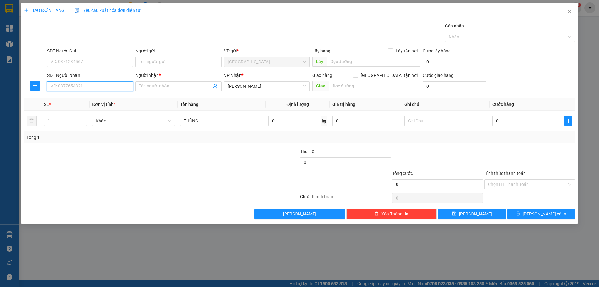
click at [116, 86] on input "SĐT Người Nhận" at bounding box center [90, 86] width 86 height 10
type input "0935822032"
click at [151, 88] on input "Người nhận *" at bounding box center [175, 86] width 72 height 7
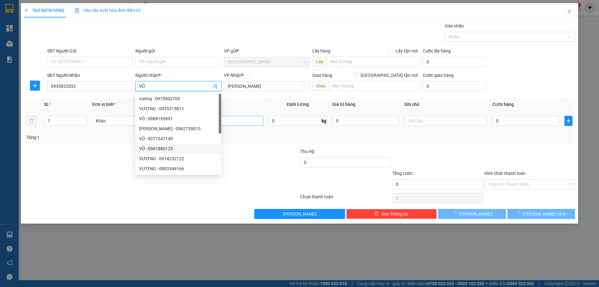
type input "VŨ"
click at [242, 116] on input "THÙNG" at bounding box center [221, 121] width 83 height 10
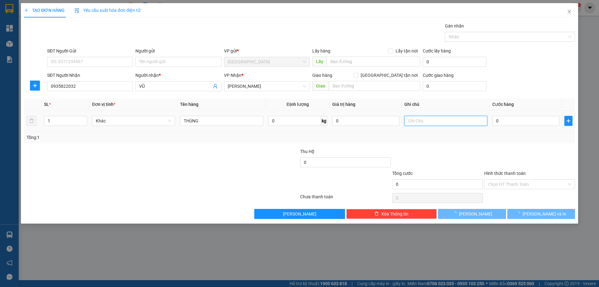
click at [419, 122] on input "text" at bounding box center [446, 121] width 83 height 10
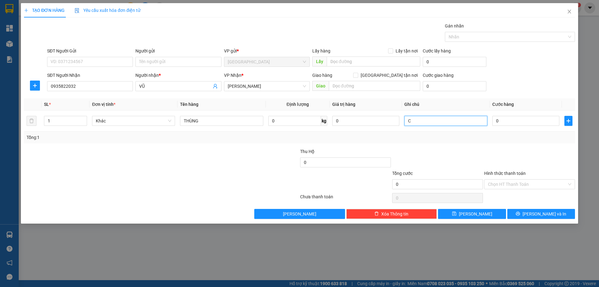
type input "C"
click at [502, 173] on label "Hình thức thanh toán" at bounding box center [506, 173] width 42 height 5
click at [502, 180] on input "Hình thức thanh toán" at bounding box center [527, 184] width 79 height 9
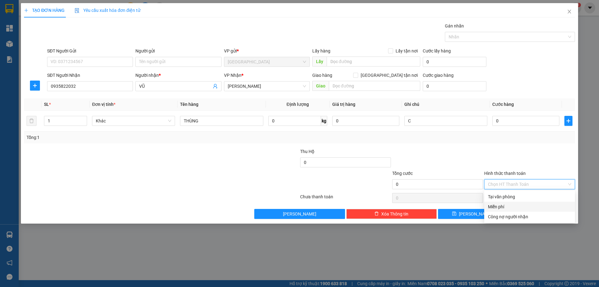
click at [513, 203] on div "Miễn phí" at bounding box center [529, 206] width 83 height 7
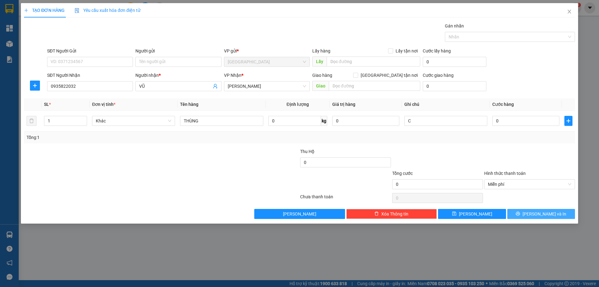
click at [520, 211] on button "[PERSON_NAME] và In" at bounding box center [542, 214] width 68 height 10
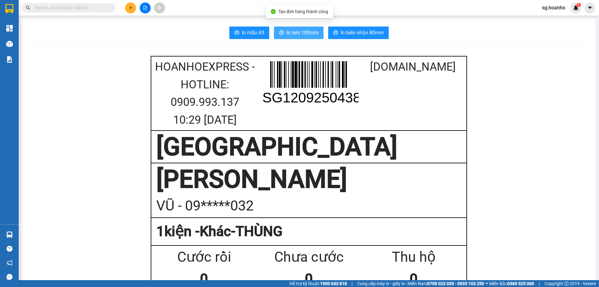
click at [298, 32] on span "In tem 100mm" at bounding box center [303, 33] width 32 height 8
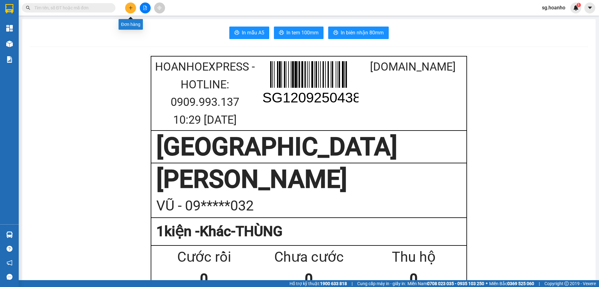
click at [132, 10] on button at bounding box center [130, 7] width 11 height 11
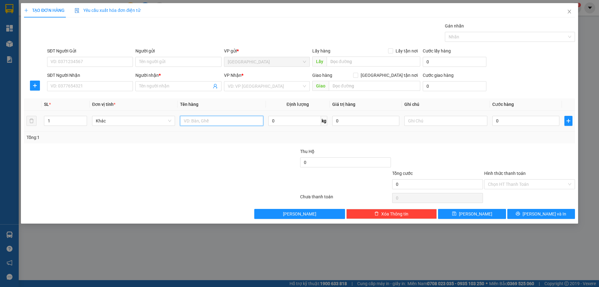
click at [189, 122] on input "text" at bounding box center [221, 121] width 83 height 10
type input "KIỆN"
click at [101, 86] on input "SĐT Người Nhận" at bounding box center [90, 86] width 86 height 10
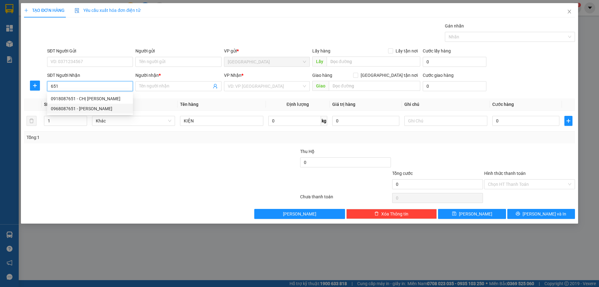
click at [92, 107] on div "0968087651 - [PERSON_NAME]" at bounding box center [90, 108] width 78 height 7
type input "0968087651"
type input "[PERSON_NAME]"
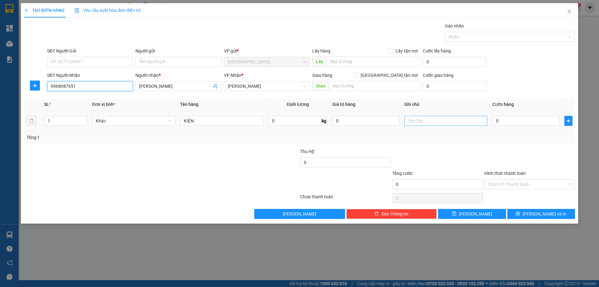
type input "0968087651"
click at [437, 119] on input "text" at bounding box center [446, 121] width 83 height 10
type input "C"
click at [486, 174] on label "Hình thức thanh toán" at bounding box center [506, 173] width 42 height 5
click at [488, 180] on input "Hình thức thanh toán" at bounding box center [527, 184] width 79 height 9
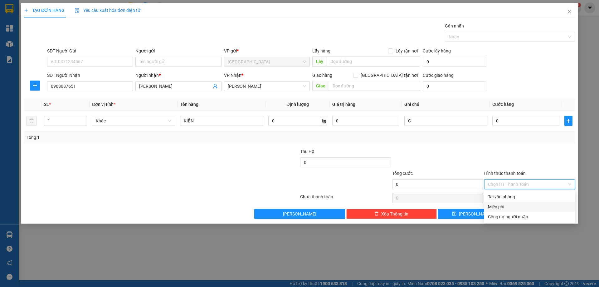
click at [504, 204] on div "Miễn phí" at bounding box center [529, 206] width 83 height 7
drag, startPoint x: 525, startPoint y: 213, endPoint x: 444, endPoint y: 186, distance: 85.3
click at [522, 214] on button "[PERSON_NAME] và In" at bounding box center [542, 214] width 68 height 10
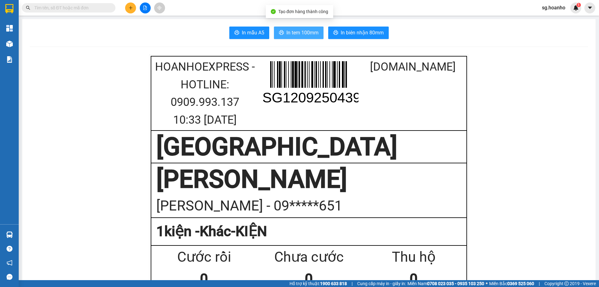
click at [295, 27] on button "In tem 100mm" at bounding box center [299, 33] width 50 height 12
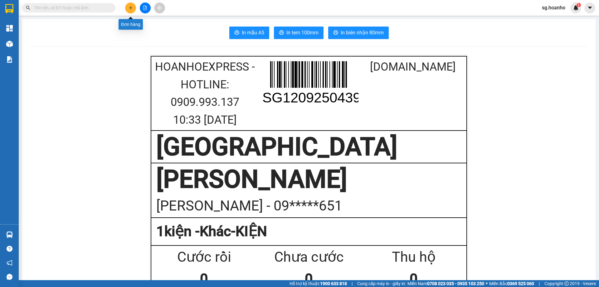
click at [129, 7] on icon "plus" at bounding box center [131, 8] width 4 height 4
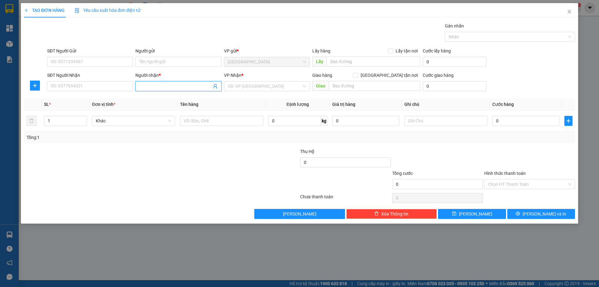
click at [153, 87] on input "Người nhận *" at bounding box center [175, 86] width 72 height 7
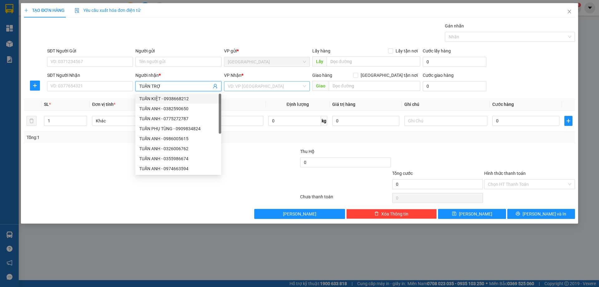
type input "TUẤN TRỢ"
click at [264, 85] on input "search" at bounding box center [265, 85] width 74 height 9
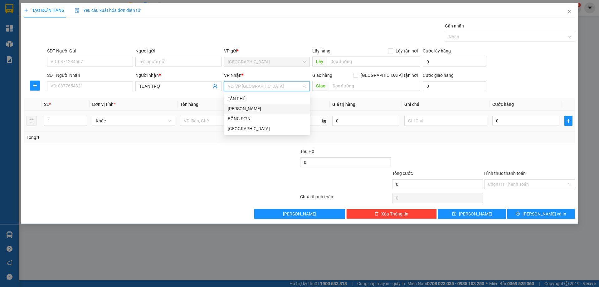
drag, startPoint x: 250, startPoint y: 107, endPoint x: 231, endPoint y: 114, distance: 20.1
click at [246, 110] on div "[PERSON_NAME]" at bounding box center [267, 108] width 78 height 7
click at [201, 124] on input "text" at bounding box center [221, 121] width 83 height 10
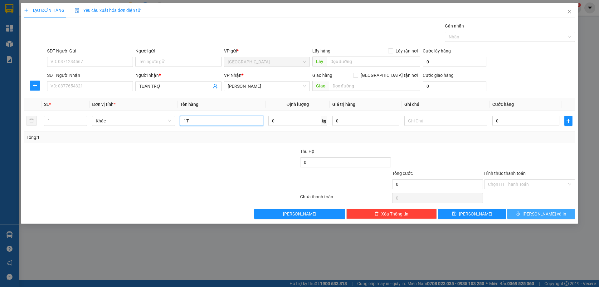
type input "1T"
click at [538, 210] on button "[PERSON_NAME] và In" at bounding box center [542, 214] width 68 height 10
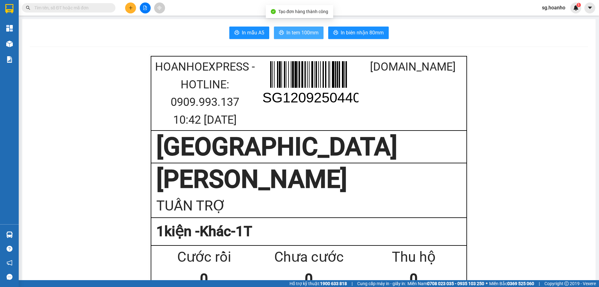
click at [308, 33] on span "In tem 100mm" at bounding box center [303, 33] width 32 height 8
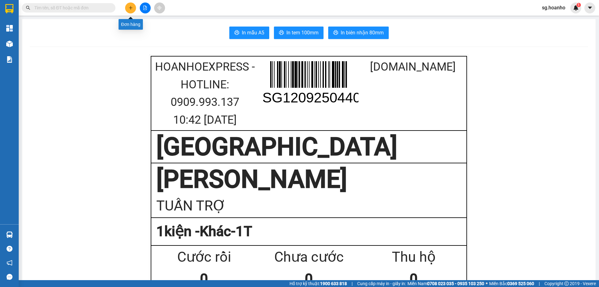
click at [128, 10] on button at bounding box center [130, 7] width 11 height 11
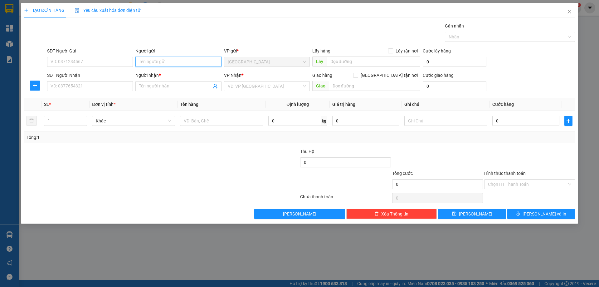
click at [165, 64] on input "Người gửi" at bounding box center [179, 62] width 86 height 10
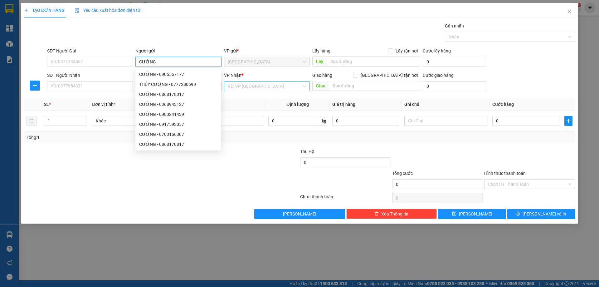
type input "CƯỜNG"
click at [274, 82] on input "search" at bounding box center [265, 85] width 74 height 9
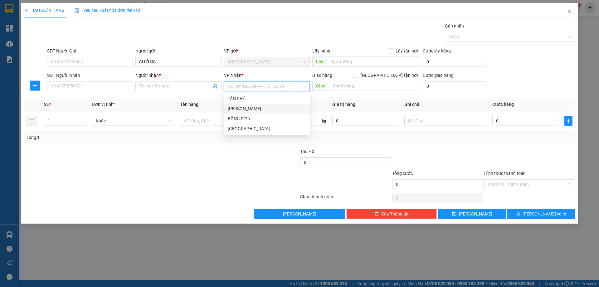
click at [240, 108] on div "[PERSON_NAME]" at bounding box center [267, 108] width 78 height 7
click at [157, 88] on input "Người nhận *" at bounding box center [175, 86] width 72 height 7
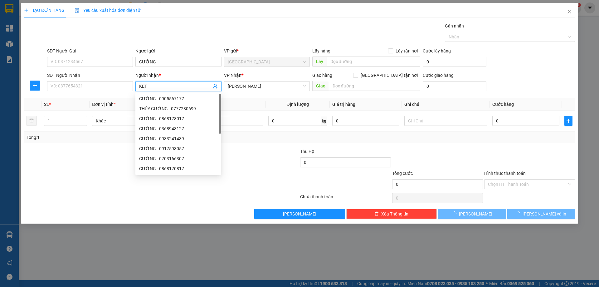
type input "KẾT"
click at [238, 192] on div at bounding box center [161, 198] width 276 height 12
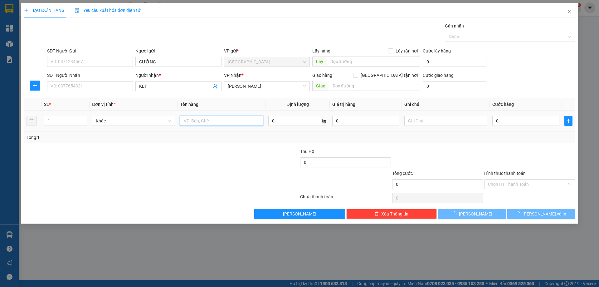
click at [242, 123] on input "text" at bounding box center [221, 121] width 83 height 10
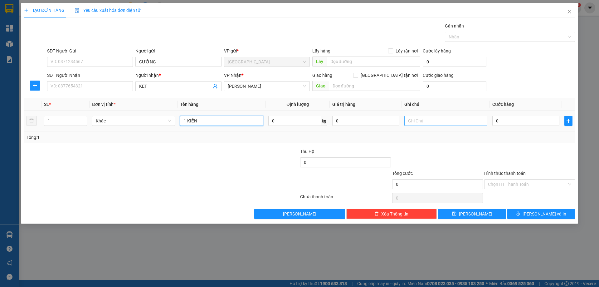
type input "1 KIỆN"
click at [446, 124] on input "text" at bounding box center [446, 121] width 83 height 10
type input "R 40K"
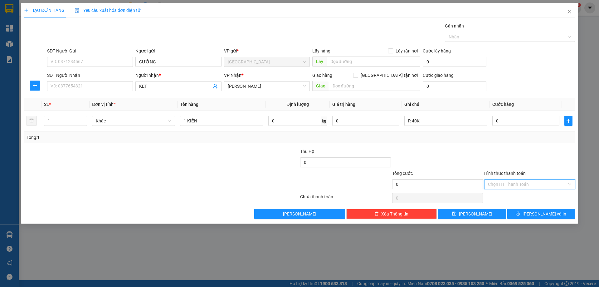
click at [523, 187] on input "Hình thức thanh toán" at bounding box center [527, 184] width 79 height 9
click at [499, 206] on div "Miễn phí" at bounding box center [529, 206] width 83 height 7
click at [524, 213] on button "[PERSON_NAME] và In" at bounding box center [542, 214] width 68 height 10
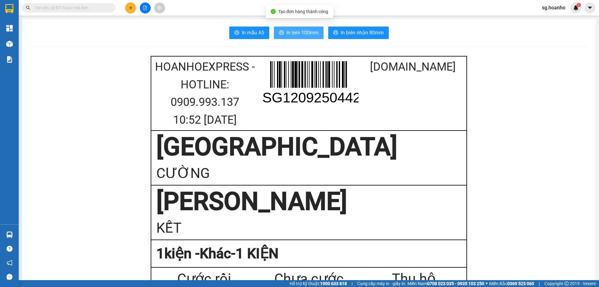
click at [298, 37] on button "In tem 100mm" at bounding box center [299, 33] width 50 height 12
click at [131, 7] on icon "plus" at bounding box center [131, 8] width 4 height 4
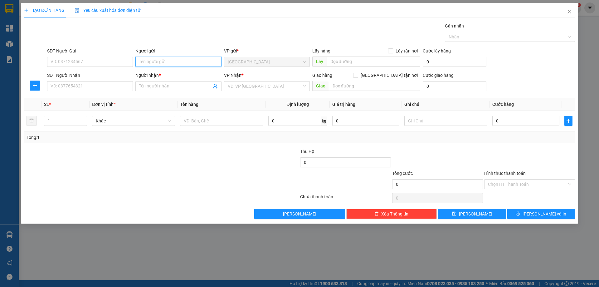
click at [169, 59] on input "Người gửi" at bounding box center [179, 62] width 86 height 10
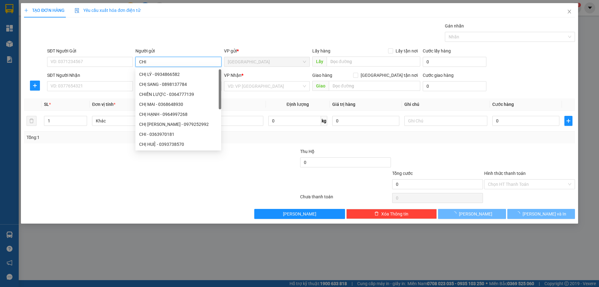
type input "CHI"
click at [179, 35] on div "Gán nhãn Nhãn" at bounding box center [311, 33] width 531 height 22
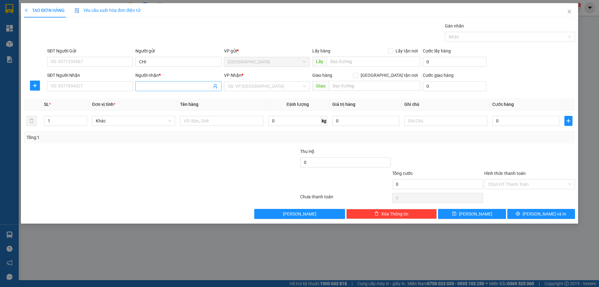
click at [159, 82] on span at bounding box center [179, 86] width 86 height 10
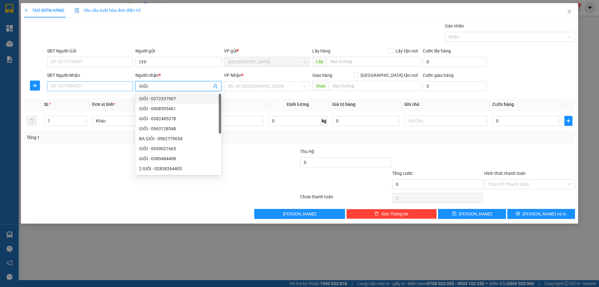
type input "GIỎI"
click at [96, 85] on input "SĐT Người Nhận" at bounding box center [90, 86] width 86 height 10
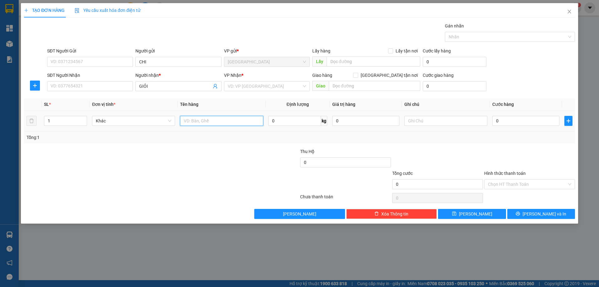
click at [195, 124] on input "text" at bounding box center [221, 121] width 83 height 10
type input "CỤC"
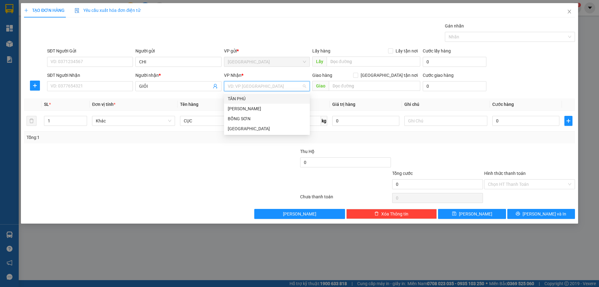
click at [279, 86] on input "search" at bounding box center [265, 85] width 74 height 9
click at [262, 106] on div "[PERSON_NAME]" at bounding box center [267, 108] width 78 height 7
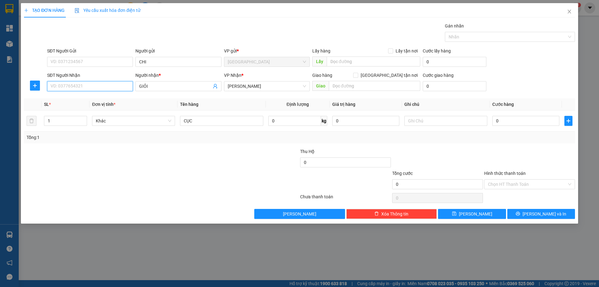
click at [116, 88] on input "SĐT Người Nhận" at bounding box center [90, 86] width 86 height 10
click at [103, 98] on div "0372337907 - GIỎI" at bounding box center [90, 98] width 78 height 7
click at [70, 86] on input "03723379097" at bounding box center [90, 86] width 86 height 10
type input "0372337097"
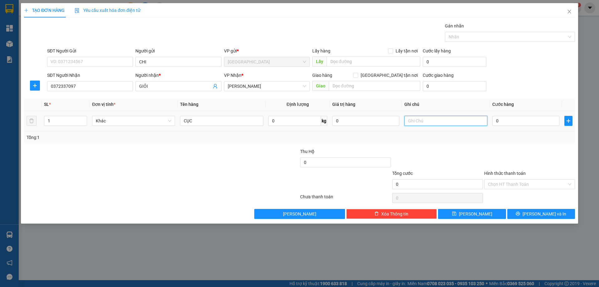
click at [446, 124] on input "text" at bounding box center [446, 121] width 83 height 10
click at [456, 119] on input "text" at bounding box center [446, 121] width 83 height 10
type input "R 80"
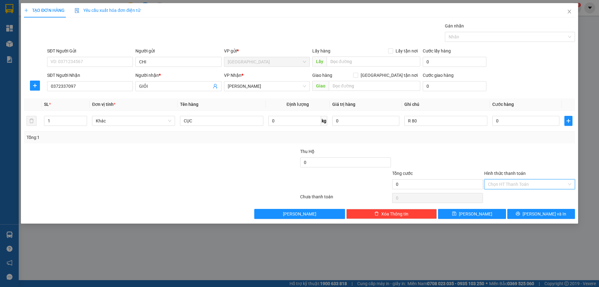
drag, startPoint x: 508, startPoint y: 183, endPoint x: 500, endPoint y: 213, distance: 31.0
click at [508, 186] on input "Hình thức thanh toán" at bounding box center [527, 184] width 79 height 9
click at [500, 214] on div "Công nợ người nhận" at bounding box center [529, 216] width 83 height 7
click at [511, 180] on span "Công nợ người nhận" at bounding box center [529, 184] width 83 height 9
click at [506, 206] on div "Miễn phí" at bounding box center [529, 206] width 83 height 7
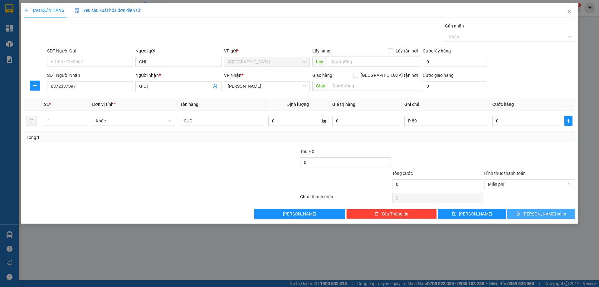
click at [514, 216] on button "[PERSON_NAME] và In" at bounding box center [542, 214] width 68 height 10
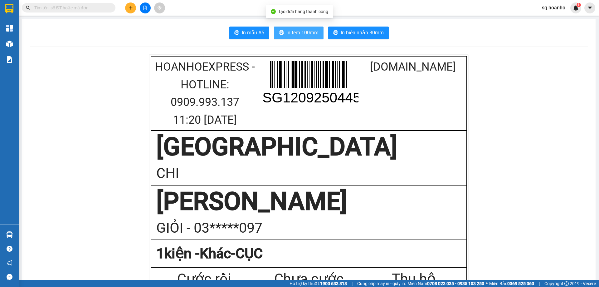
click at [311, 34] on span "In tem 100mm" at bounding box center [303, 33] width 32 height 8
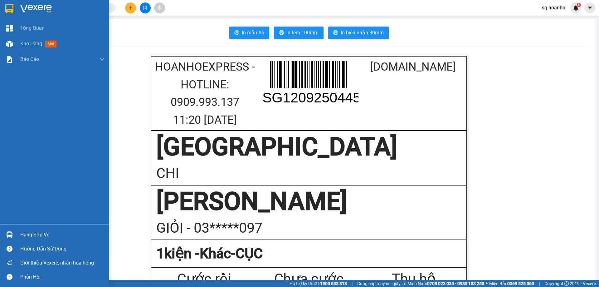
click at [5, 7] on img at bounding box center [9, 8] width 8 height 9
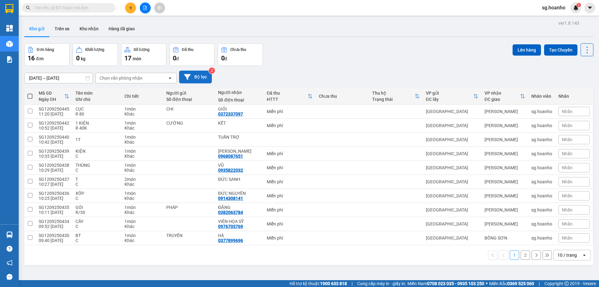
click at [190, 76] on icon at bounding box center [187, 77] width 7 height 7
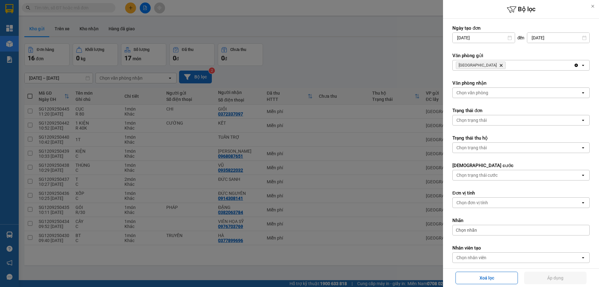
click at [500, 65] on icon "Delete" at bounding box center [502, 65] width 4 height 4
click at [481, 65] on div "Chọn văn phòng" at bounding box center [473, 65] width 32 height 6
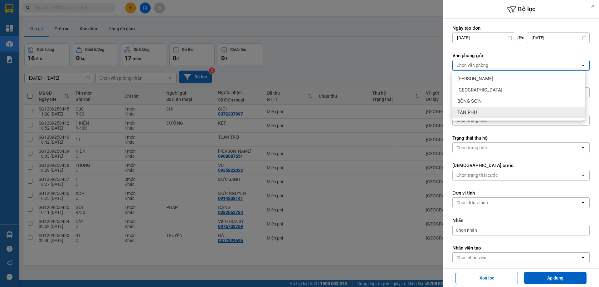
click at [488, 111] on div "TÂN PHÚ" at bounding box center [519, 112] width 133 height 11
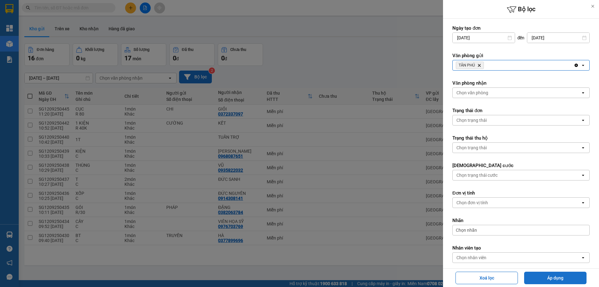
click at [537, 282] on button "Áp dụng" at bounding box center [556, 278] width 62 height 12
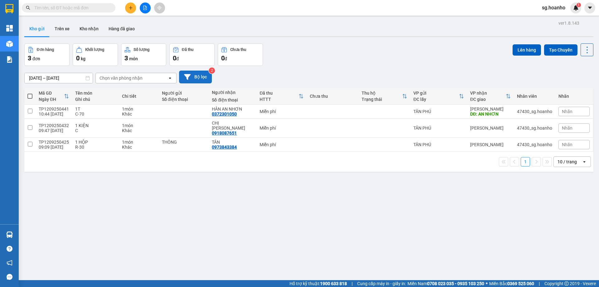
click at [207, 75] on button "Bộ lọc" at bounding box center [195, 77] width 33 height 13
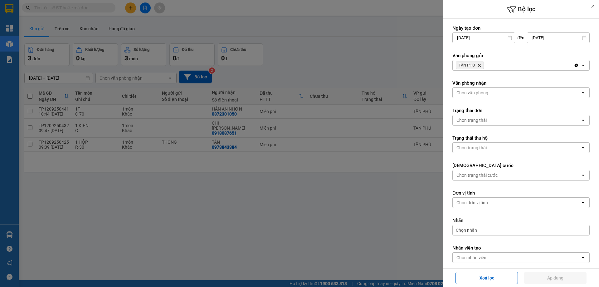
click at [479, 64] on icon "Delete" at bounding box center [480, 65] width 4 height 4
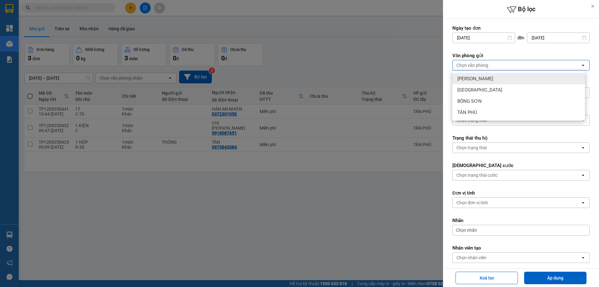
click at [481, 78] on span "[PERSON_NAME]" at bounding box center [476, 79] width 36 height 6
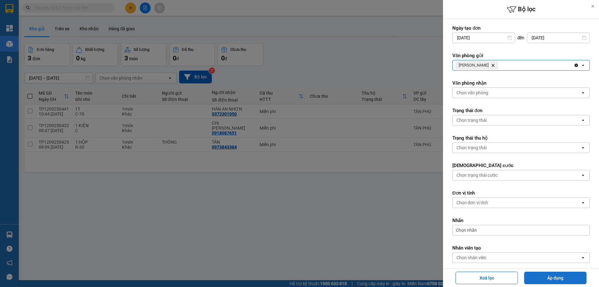
click at [549, 282] on button "Áp dụng" at bounding box center [556, 278] width 62 height 12
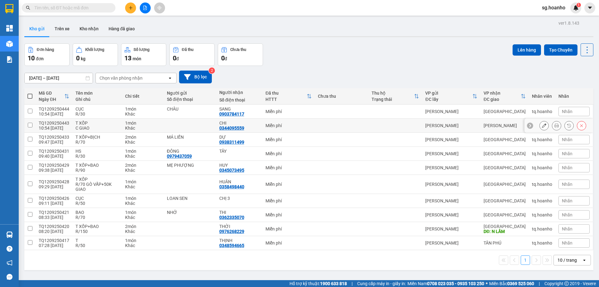
click at [542, 126] on icon at bounding box center [544, 125] width 4 height 4
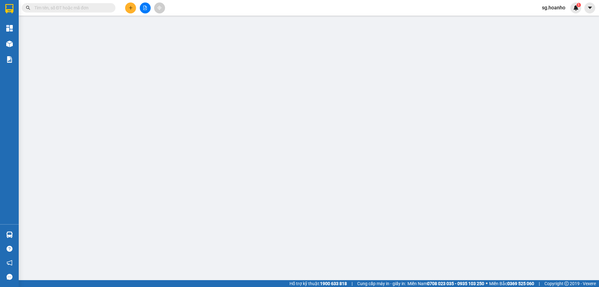
type input "0344095559"
type input "CHI"
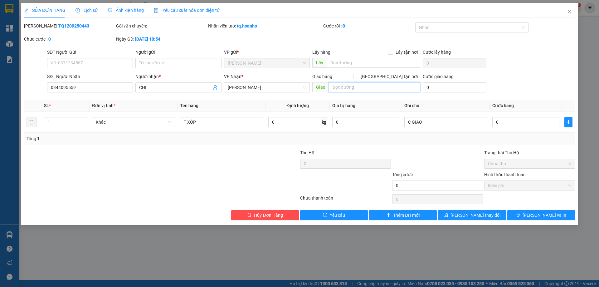
click at [364, 87] on input "text" at bounding box center [374, 87] width 91 height 10
click at [268, 88] on span "[PERSON_NAME]" at bounding box center [267, 87] width 78 height 9
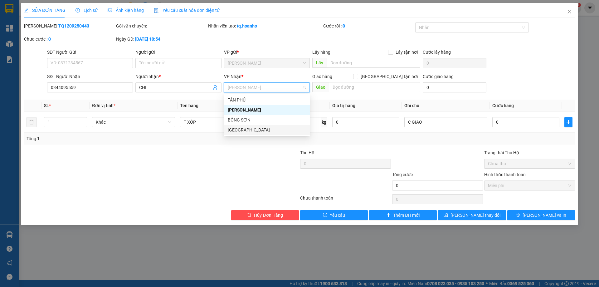
click at [261, 127] on div "[GEOGRAPHIC_DATA]" at bounding box center [267, 129] width 78 height 7
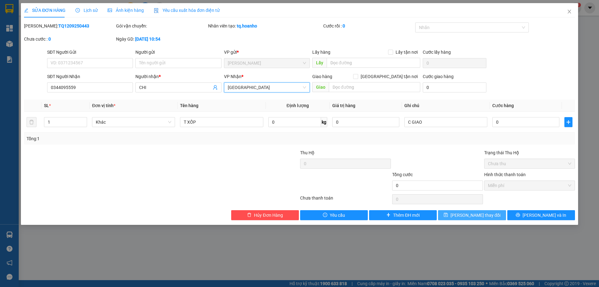
click at [464, 218] on span "[PERSON_NAME] thay đổi" at bounding box center [476, 215] width 50 height 7
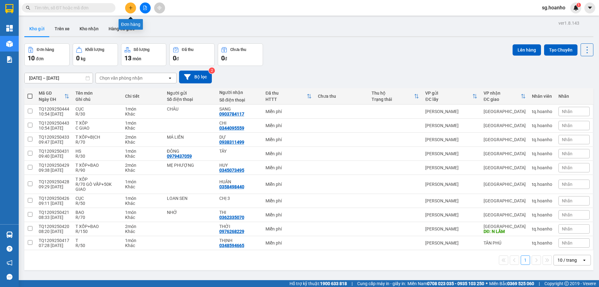
click at [131, 8] on icon "plus" at bounding box center [130, 7] width 3 height 0
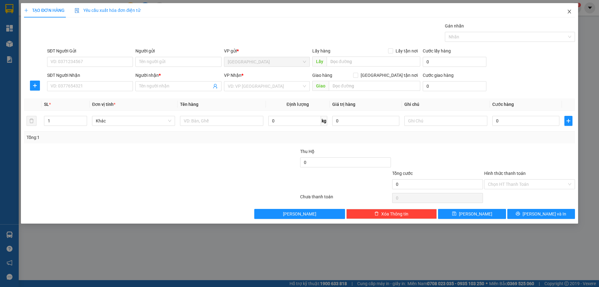
click at [569, 12] on icon "close" at bounding box center [569, 11] width 5 height 5
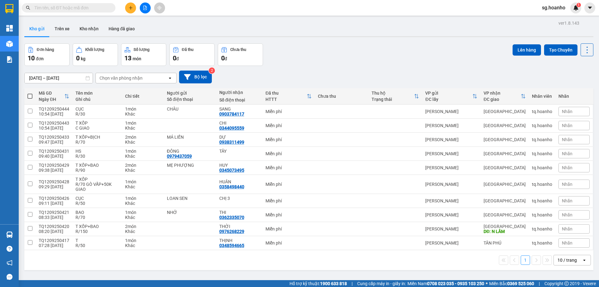
click at [77, 7] on input "text" at bounding box center [71, 7] width 74 height 7
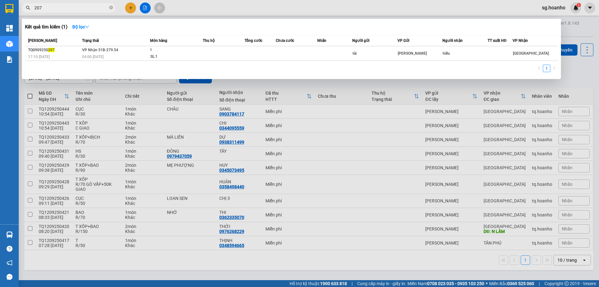
type input "207"
click at [587, 79] on div at bounding box center [299, 143] width 599 height 287
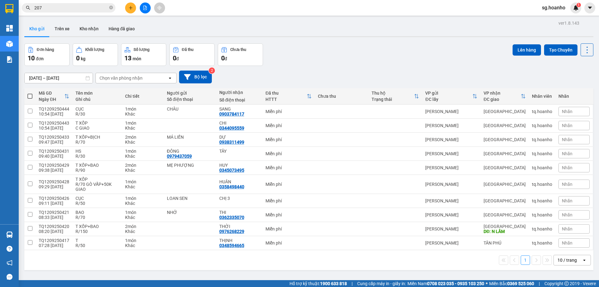
click at [78, 9] on input "207" at bounding box center [71, 7] width 74 height 7
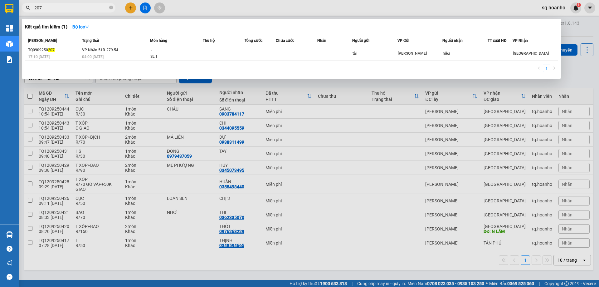
click at [116, 6] on div "207" at bounding box center [61, 7] width 122 height 9
drag, startPoint x: 111, startPoint y: 9, endPoint x: 108, endPoint y: 6, distance: 4.9
click at [111, 9] on icon "close-circle" at bounding box center [111, 8] width 4 height 4
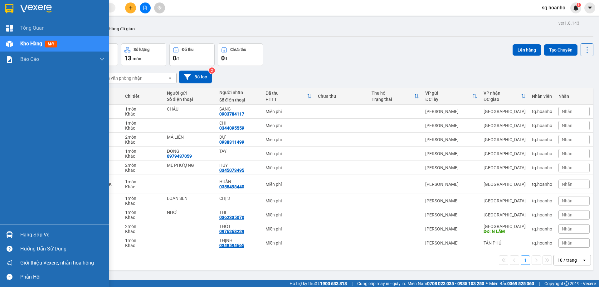
drag, startPoint x: 2, startPoint y: 89, endPoint x: 6, endPoint y: 90, distance: 4.5
click at [6, 90] on div "Tổng Quan Kho hàng mới Báo cáo Mẫu 1: Báo cáo dòng tiền theo nhân viên Mẫu 3: B…" at bounding box center [54, 122] width 109 height 204
click at [8, 93] on div "Tổng Quan Kho hàng mới Báo cáo Mẫu 1: Báo cáo dòng tiền theo nhân viên Mẫu 3: B…" at bounding box center [54, 122] width 109 height 204
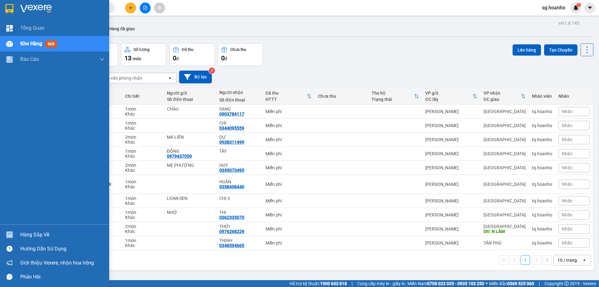
click at [8, 93] on div "Tổng Quan Kho hàng mới Báo cáo Mẫu 1: Báo cáo dòng tiền theo nhân viên Mẫu 3: B…" at bounding box center [54, 122] width 109 height 204
click at [9, 93] on div "Tổng Quan Kho hàng mới Báo cáo Mẫu 1: Báo cáo dòng tiền theo nhân viên Mẫu 3: B…" at bounding box center [54, 122] width 109 height 204
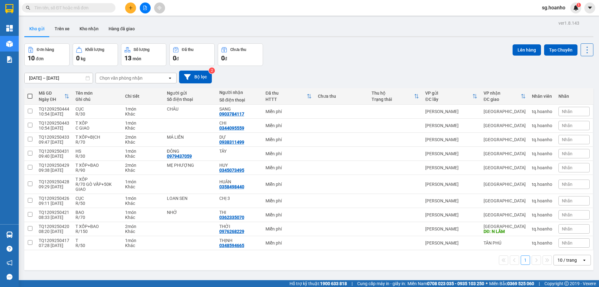
click at [66, 7] on input "text" at bounding box center [71, 7] width 74 height 7
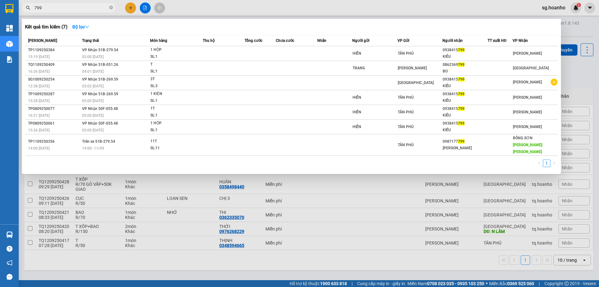
drag, startPoint x: 59, startPoint y: 5, endPoint x: 12, endPoint y: 11, distance: 46.9
click at [12, 11] on section "Kết quả tìm kiếm ( 7 ) Bộ lọc Mã ĐH Trạng thái Món hàng Thu hộ Tổng cước Chưa c…" at bounding box center [299, 143] width 599 height 287
type input "799"
click at [131, 7] on div at bounding box center [299, 143] width 599 height 287
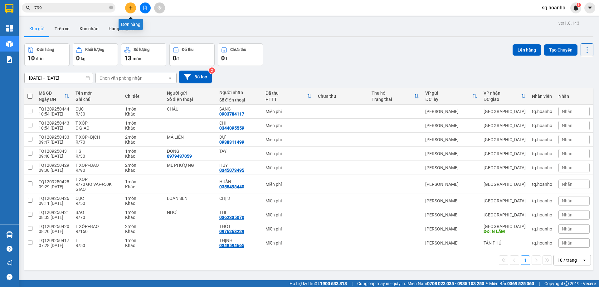
click at [129, 11] on button at bounding box center [130, 7] width 11 height 11
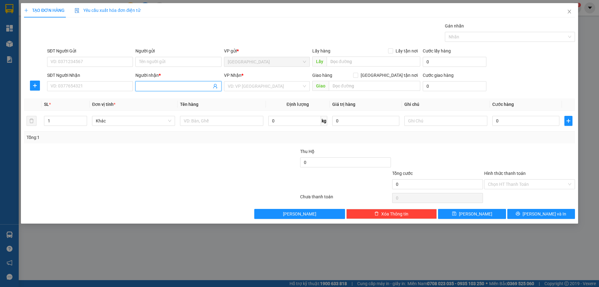
click at [157, 89] on input "Người nhận *" at bounding box center [175, 86] width 72 height 7
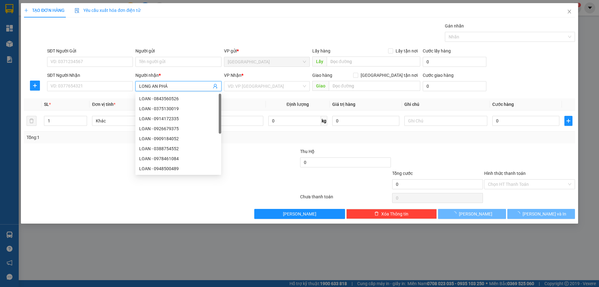
type input "LONG AN PHÁT"
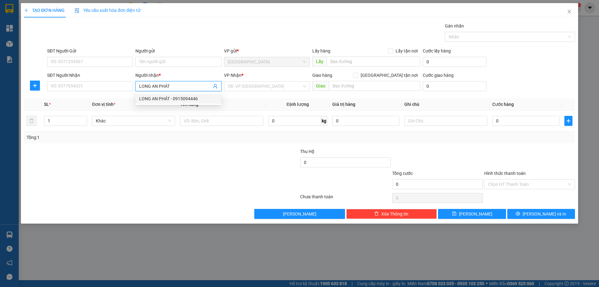
click at [188, 99] on div "LONG AN PHÁT - 0915094446" at bounding box center [178, 98] width 78 height 7
type input "0915094446"
type input "LONG AN PHÁT"
click at [242, 86] on input "search" at bounding box center [265, 85] width 74 height 9
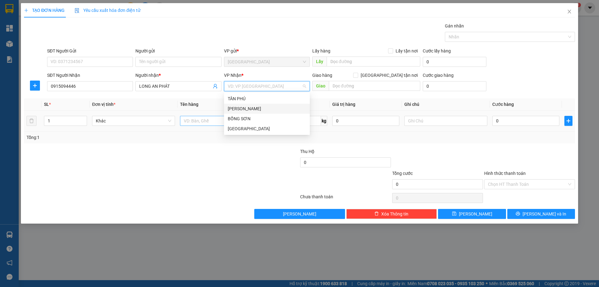
drag, startPoint x: 235, startPoint y: 110, endPoint x: 204, endPoint y: 117, distance: 31.7
click at [229, 112] on div "[PERSON_NAME]" at bounding box center [267, 109] width 86 height 10
click at [85, 119] on span "up" at bounding box center [84, 119] width 4 height 4
type input "3"
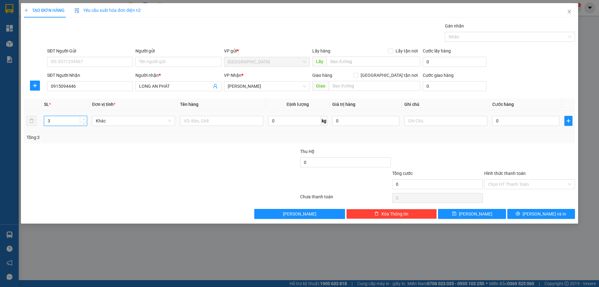
click at [85, 119] on span "up" at bounding box center [84, 119] width 4 height 4
click at [199, 121] on input "text" at bounding box center [221, 121] width 83 height 10
type input "3 BAO"
click at [427, 117] on input "text" at bounding box center [446, 121] width 83 height 10
type input "R 250K"
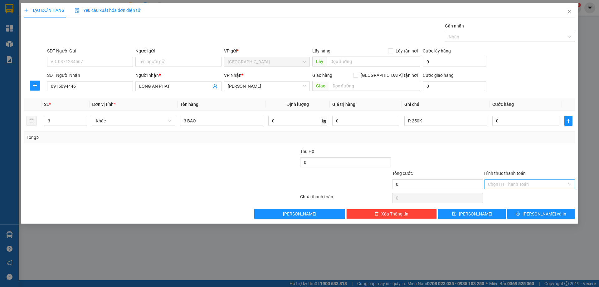
click at [521, 188] on input "Hình thức thanh toán" at bounding box center [527, 184] width 79 height 9
click at [508, 208] on div "Miễn phí" at bounding box center [529, 206] width 83 height 7
click at [523, 215] on button "[PERSON_NAME] và In" at bounding box center [542, 214] width 68 height 10
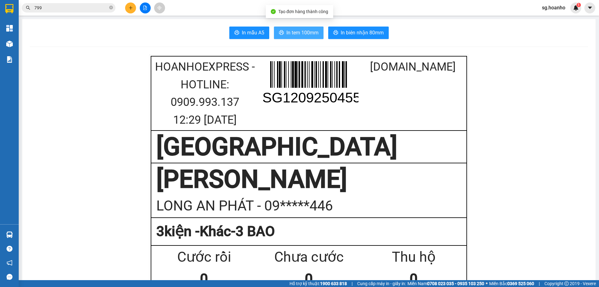
click at [304, 33] on span "In tem 100mm" at bounding box center [303, 33] width 32 height 8
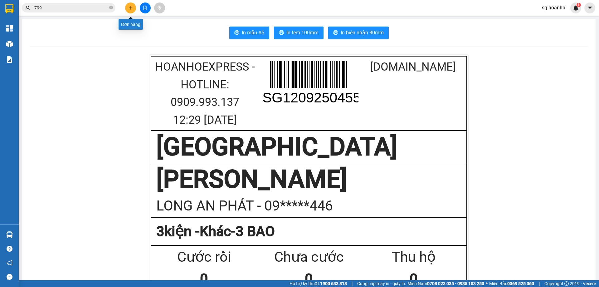
click at [129, 4] on button at bounding box center [130, 7] width 11 height 11
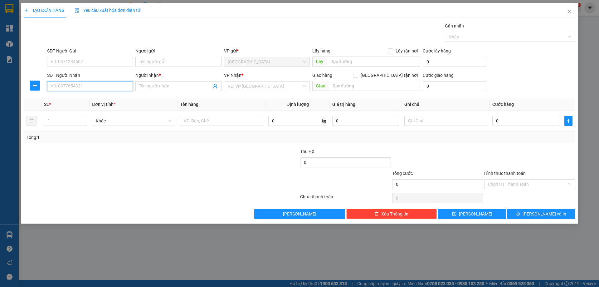
click at [106, 85] on input "SĐT Người Nhận" at bounding box center [90, 86] width 86 height 10
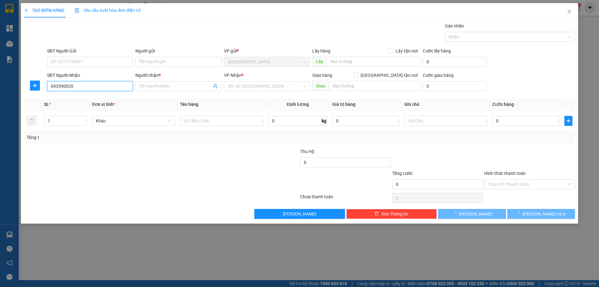
type input "0935900200"
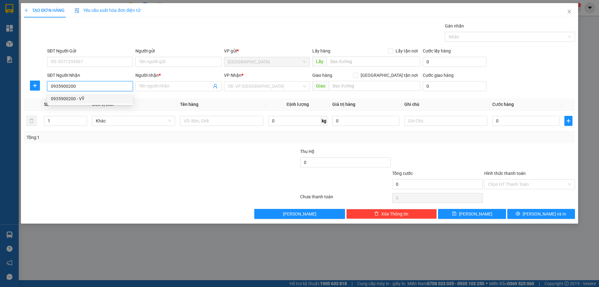
click at [60, 100] on div "0935900200 - VỸ" at bounding box center [90, 98] width 78 height 7
type input "VỸ"
type input "0935900200"
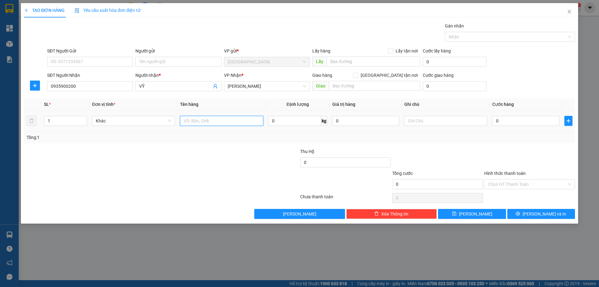
click at [233, 123] on input "text" at bounding box center [221, 121] width 83 height 10
type input "BÌ THƯ"
click at [423, 124] on input "text" at bounding box center [446, 121] width 83 height 10
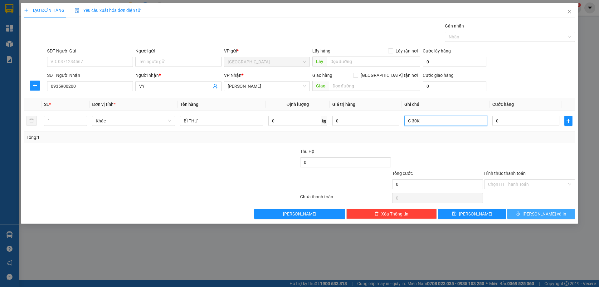
type input "C 30K"
click at [549, 212] on span "[PERSON_NAME] và In" at bounding box center [545, 213] width 44 height 7
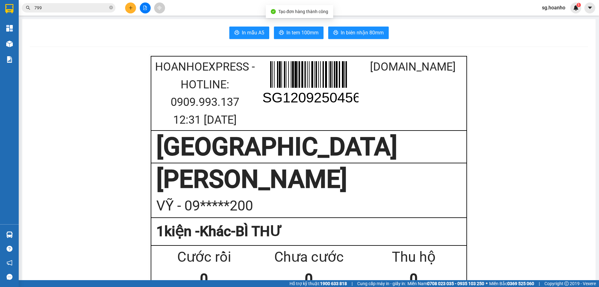
click at [306, 33] on span "In tem 100mm" at bounding box center [303, 33] width 32 height 8
